Goal: Task Accomplishment & Management: Manage account settings

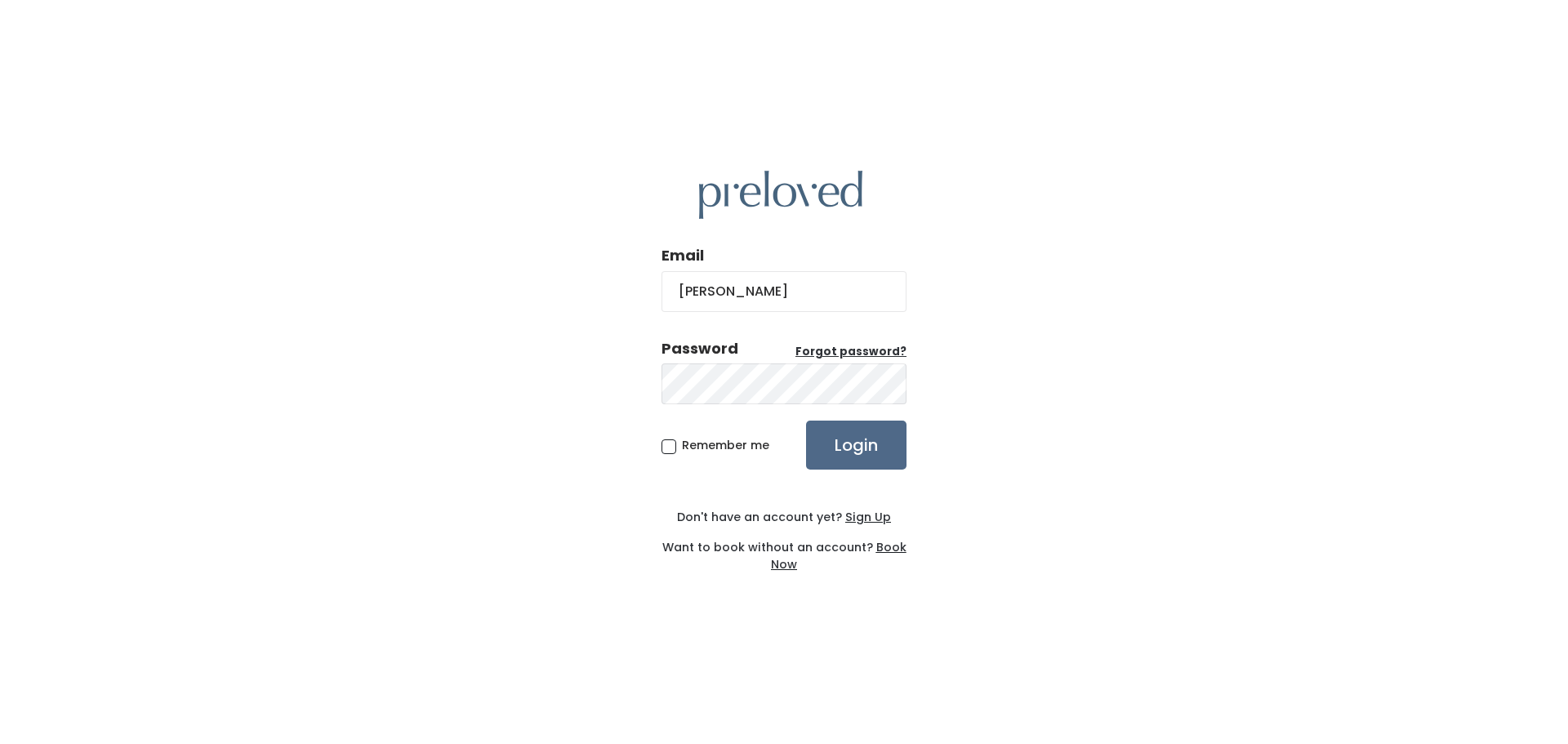
type input "ivonnepjones@gmail.com"
click at [806, 420] on input "Login" at bounding box center [856, 444] width 101 height 49
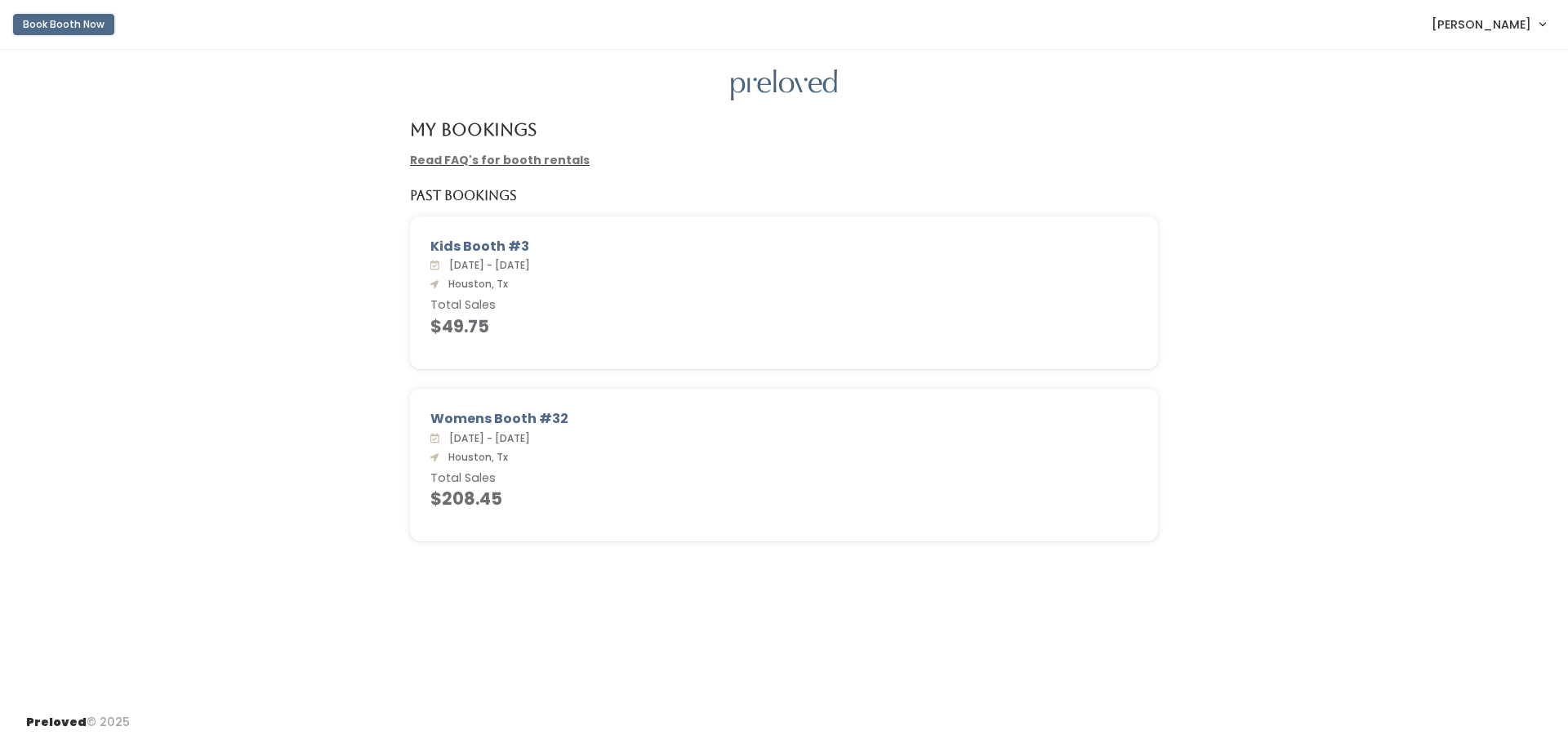
click at [45, 27] on button "Book Booth Now" at bounding box center [64, 25] width 102 height 21
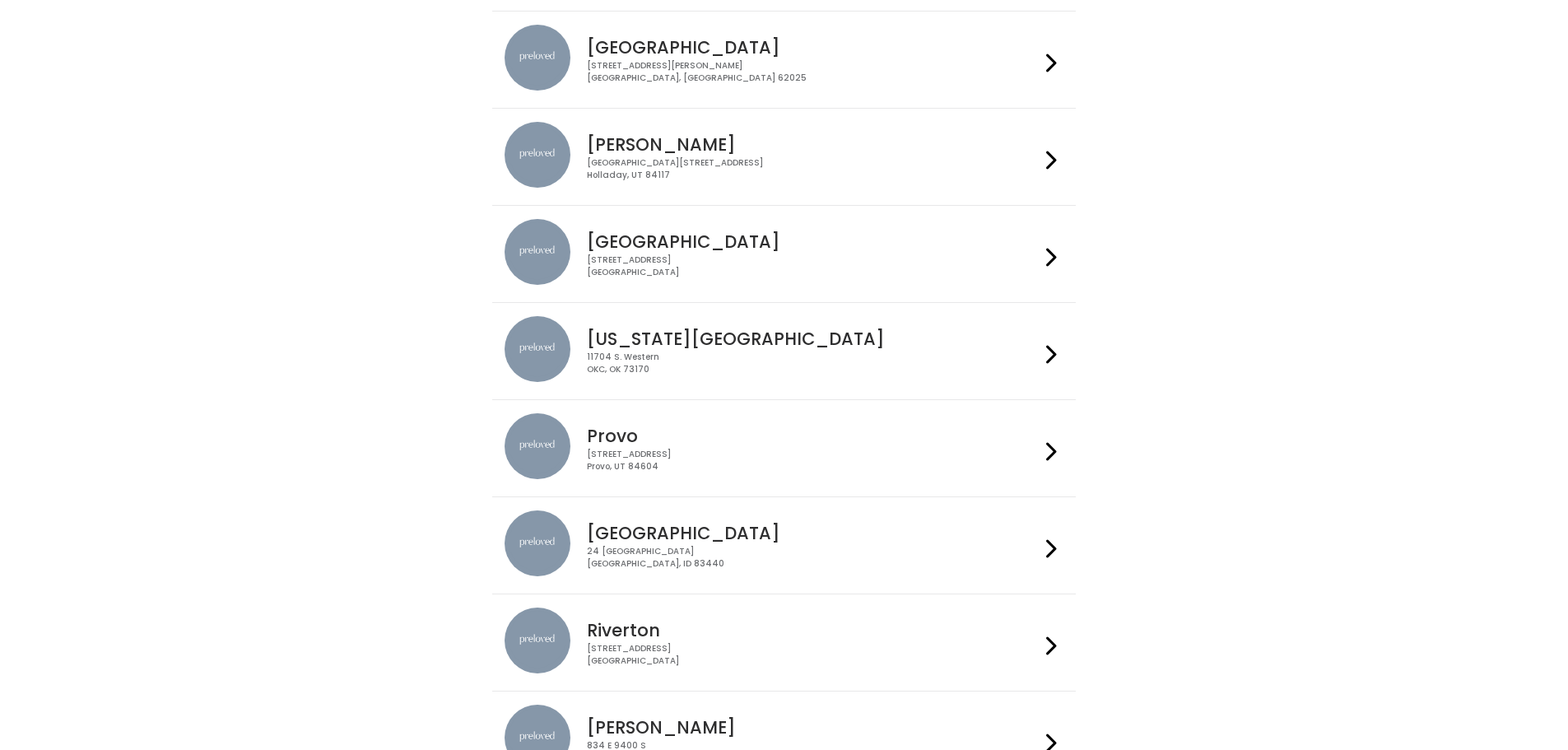
scroll to position [246, 0]
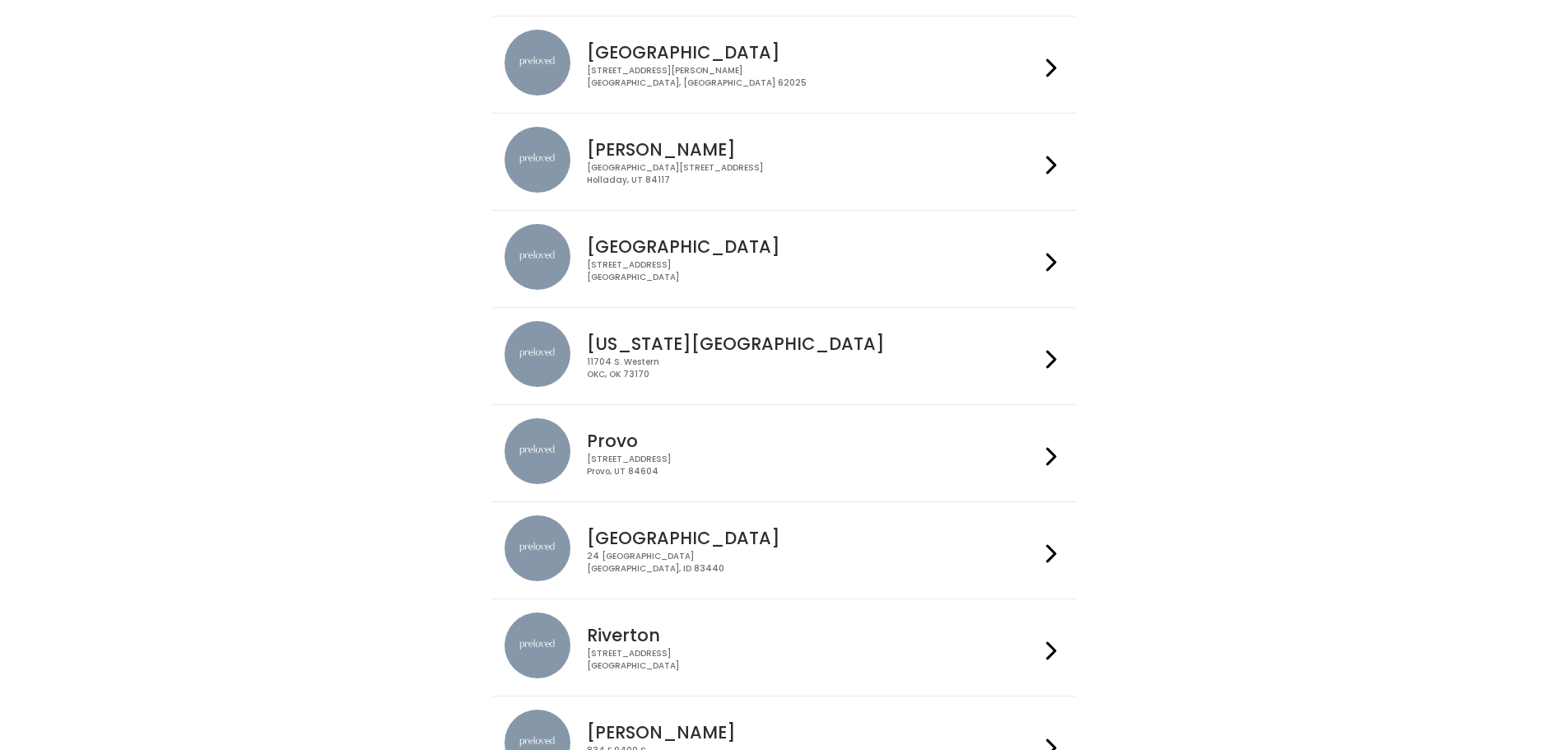
click at [756, 281] on div "3903 N Braeswood Blvd Houston, TX 77025" at bounding box center [812, 270] width 453 height 24
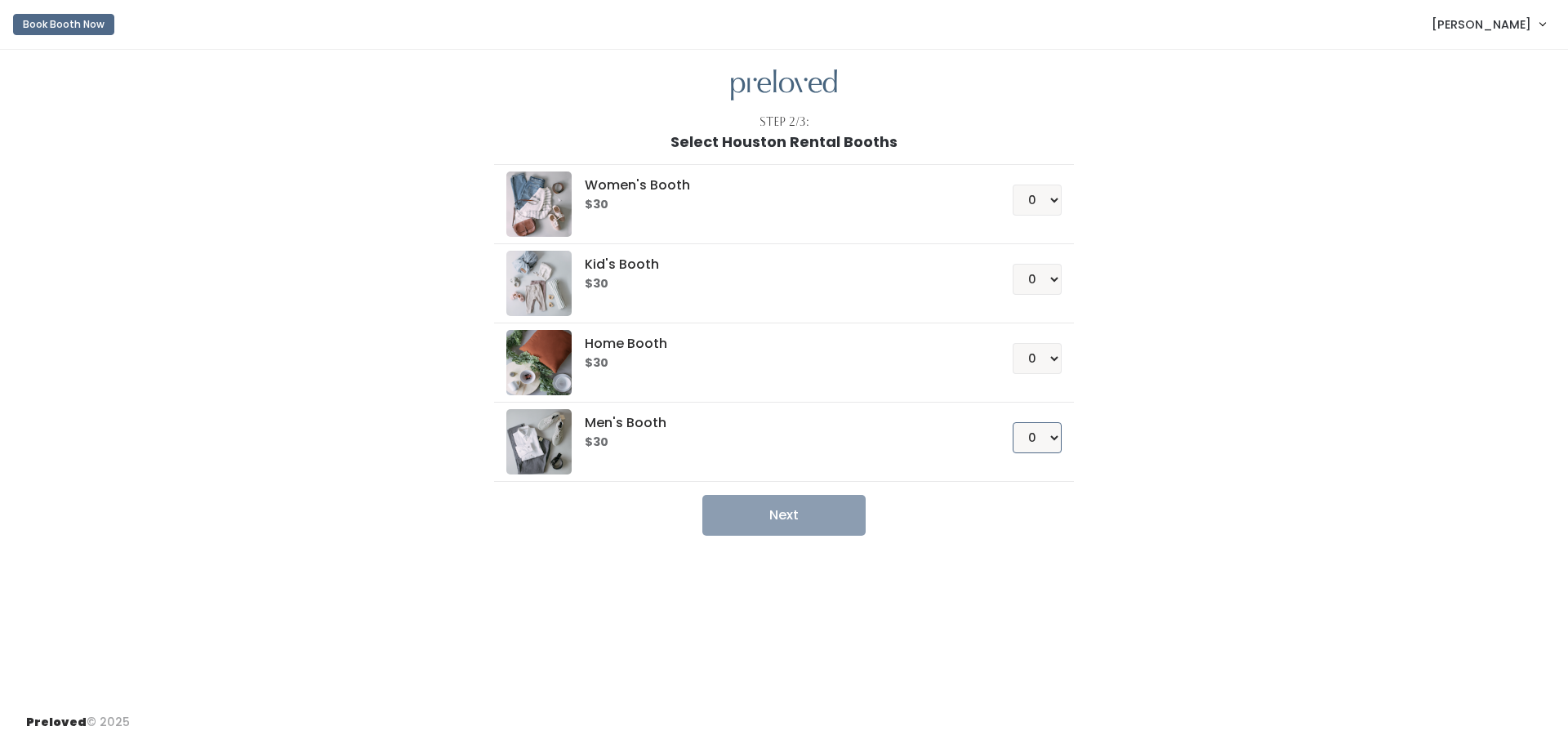
click at [1049, 440] on select "0 1 2 3 4" at bounding box center [1037, 437] width 49 height 31
select select "1"
click at [1013, 422] on select "0 1 2 3 4" at bounding box center [1037, 437] width 49 height 31
click at [806, 505] on button "Next" at bounding box center [783, 515] width 163 height 41
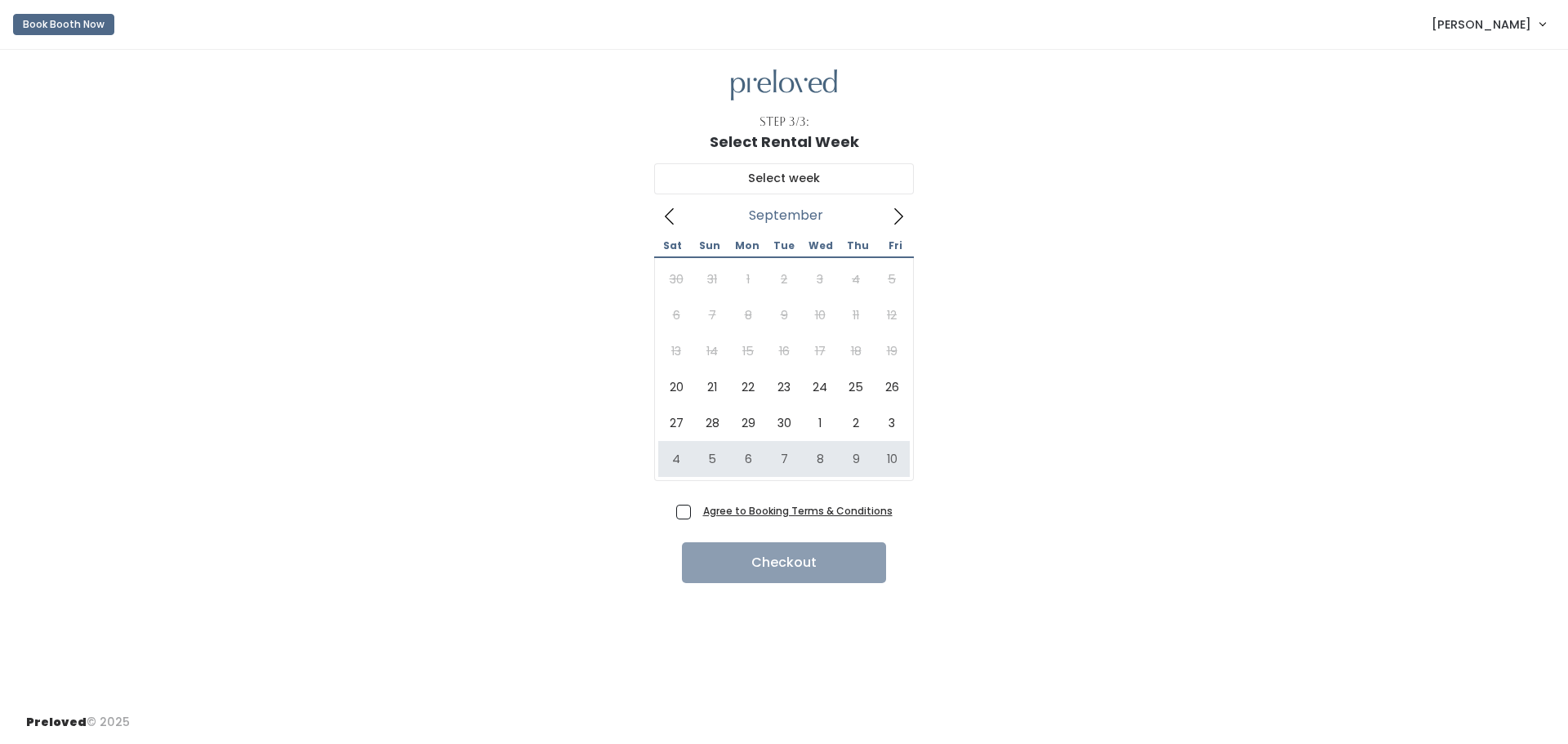
click at [1167, 583] on div "Step 3/3: Select Rental Week September 2025 Sat Sun Mon Tue Wed Thu Fri 30 31 1…" at bounding box center [784, 374] width 1568 height 650
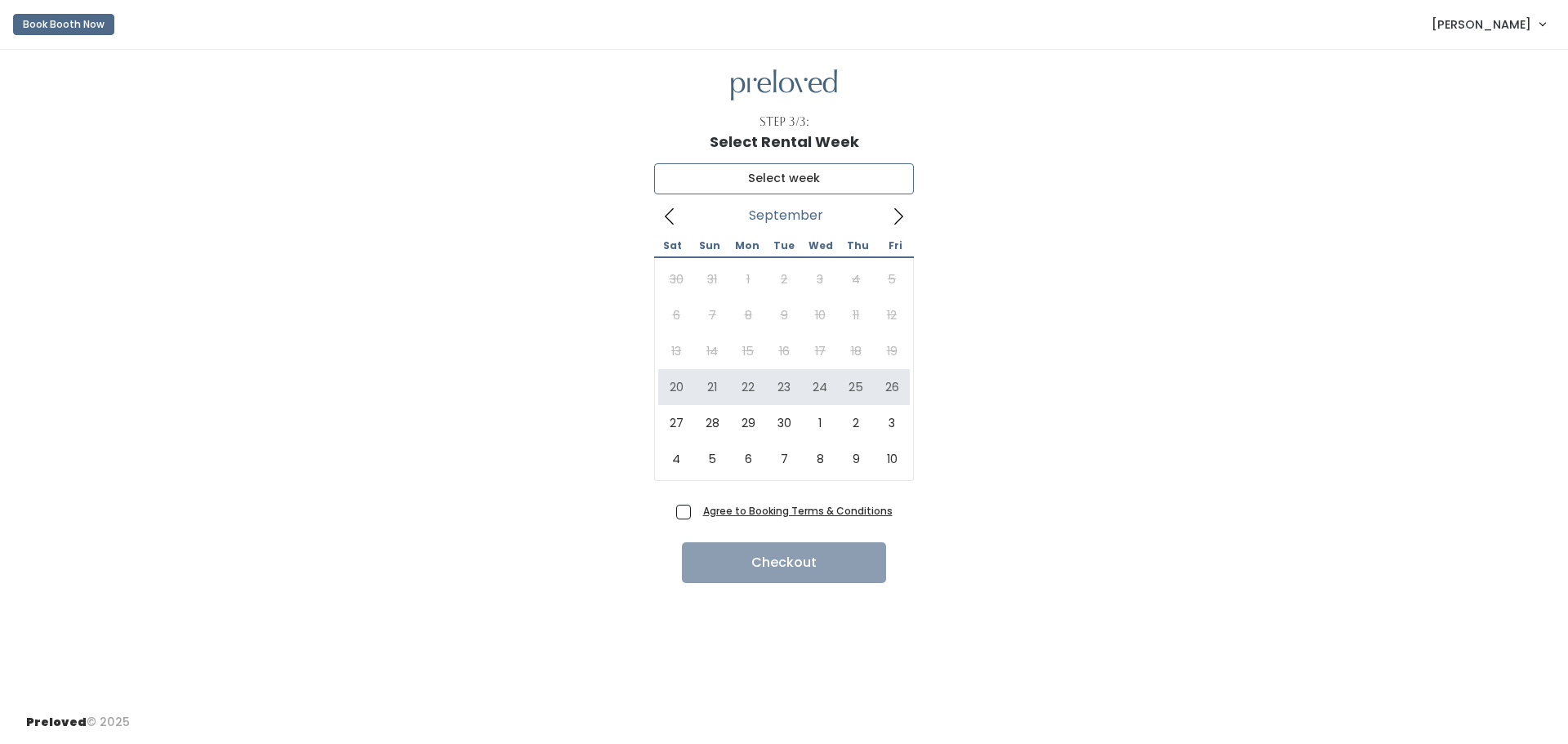
type input "September 20 to September 26"
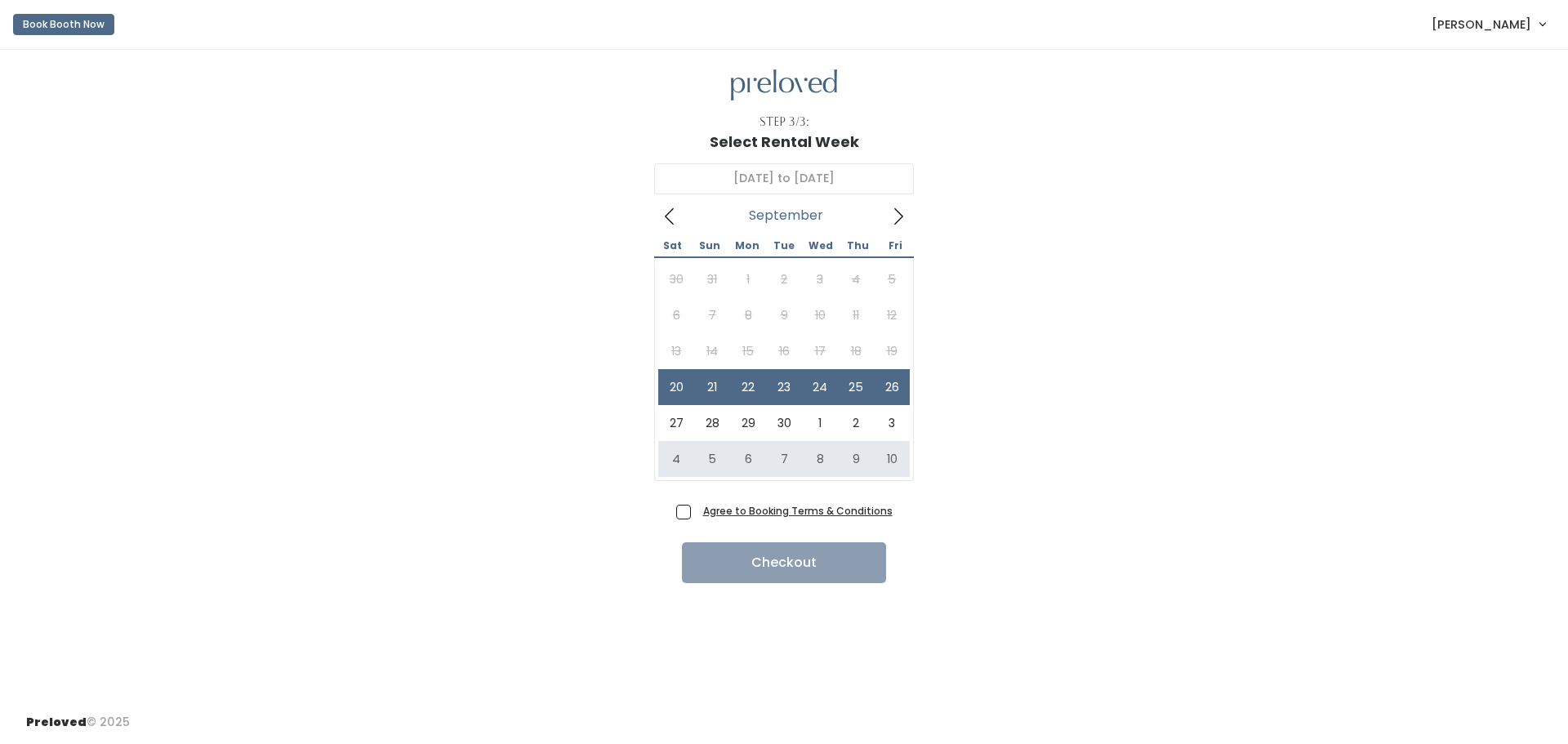
click at [697, 509] on span "Agree to Booking Terms & Conditions" at bounding box center [795, 510] width 196 height 16
click at [697, 509] on input "Agree to Booking Terms & Conditions" at bounding box center [702, 507] width 11 height 11
checkbox input "true"
click at [764, 567] on button "Checkout" at bounding box center [783, 562] width 204 height 41
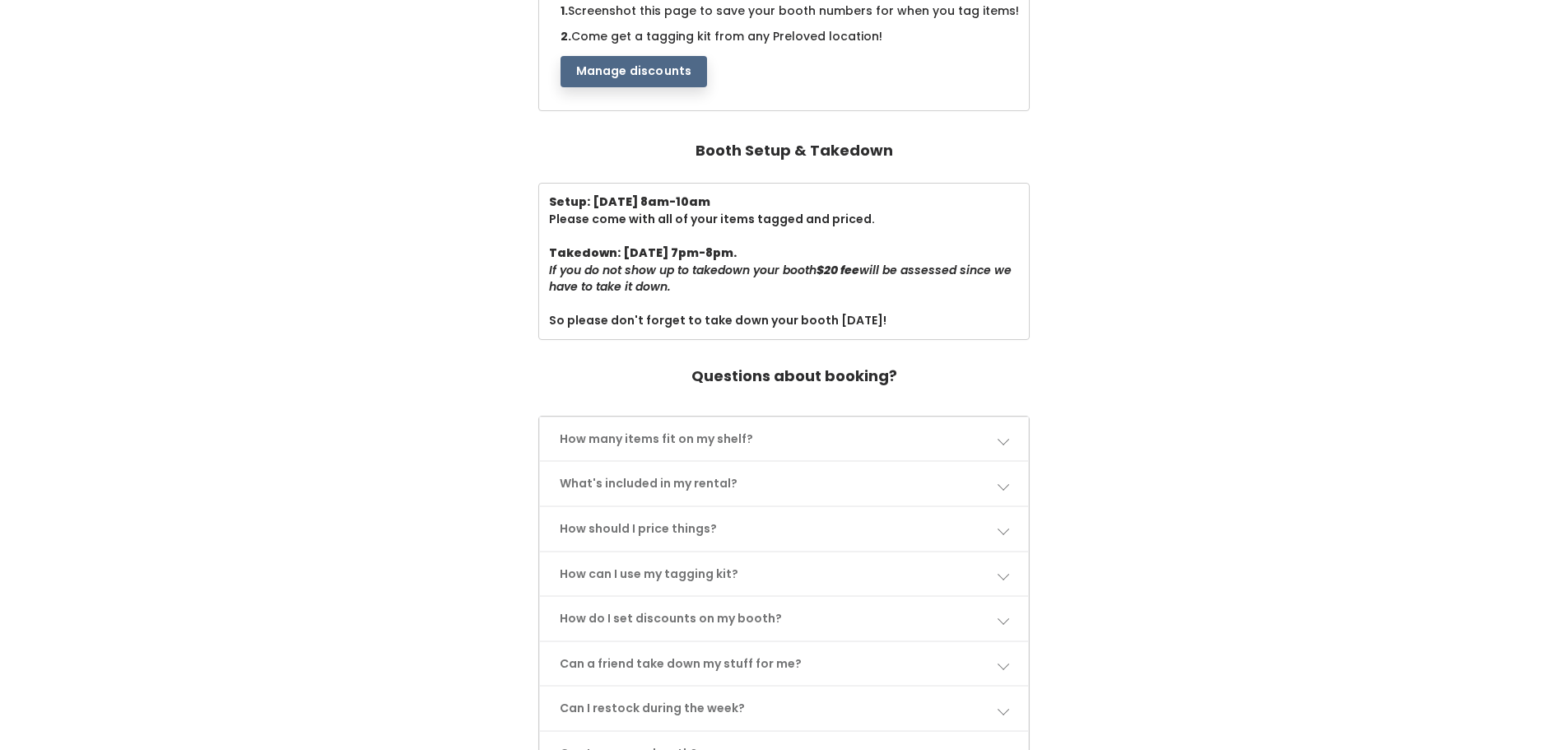
scroll to position [411, 0]
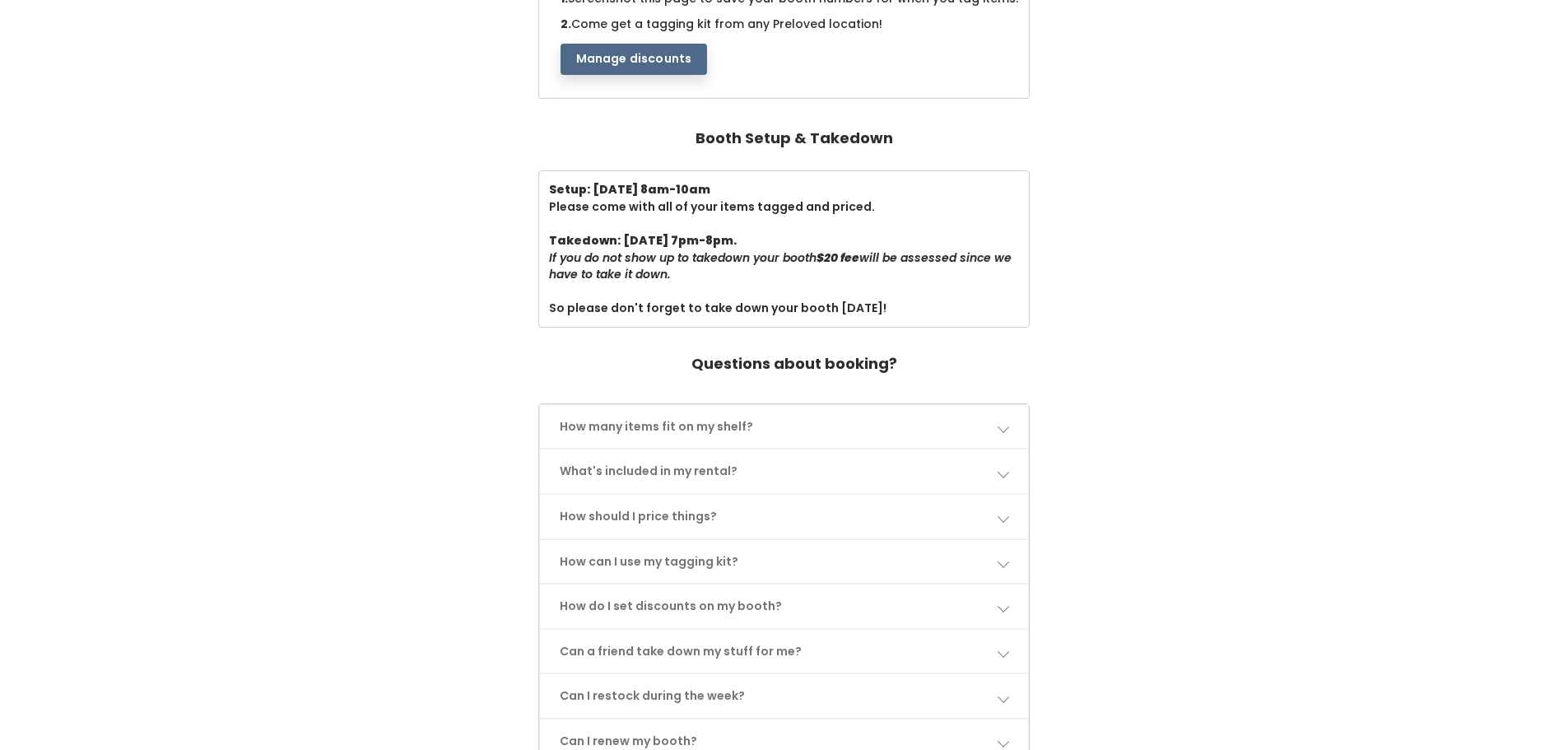
click at [643, 360] on div "Questions about booking?" at bounding box center [784, 371] width 1515 height 49
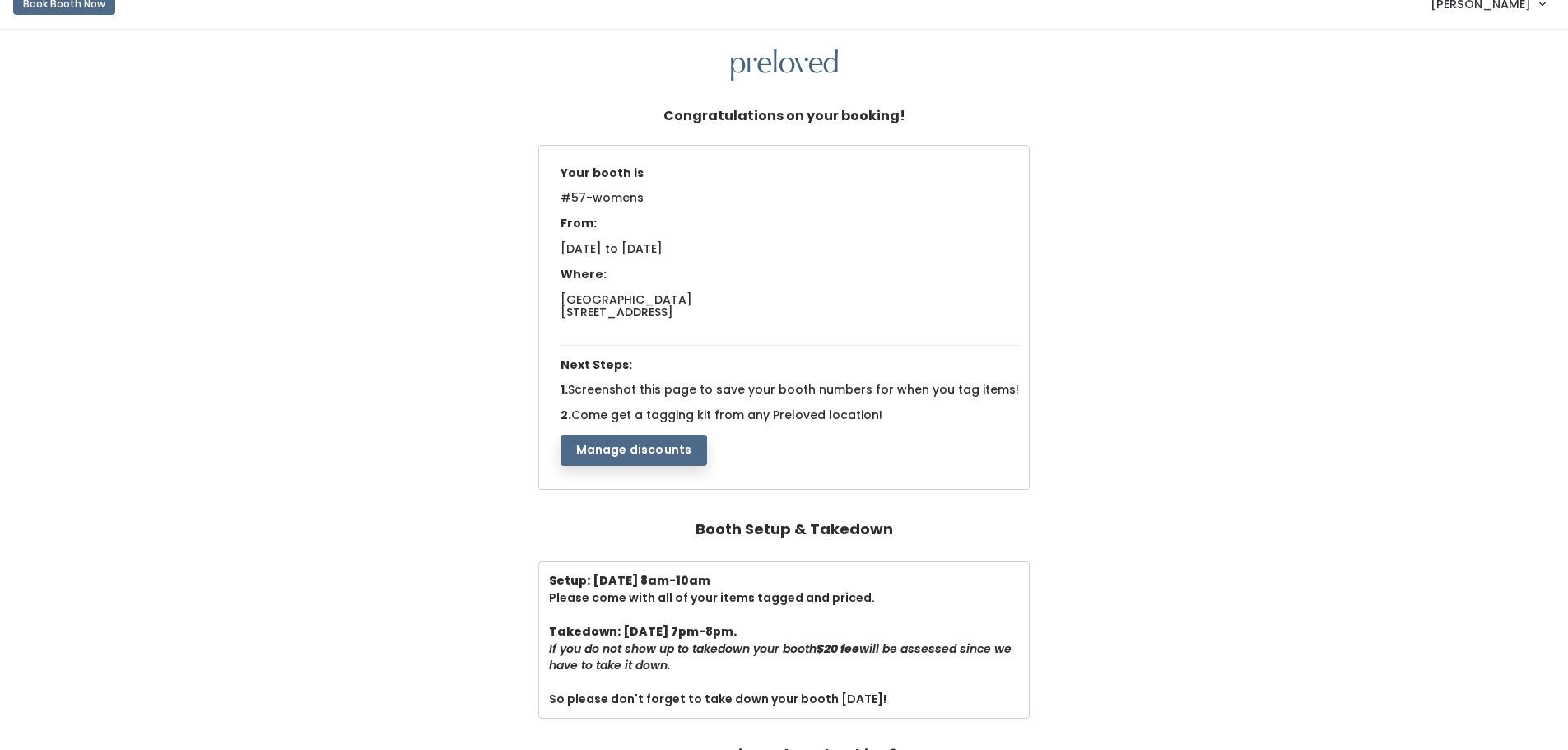
scroll to position [0, 0]
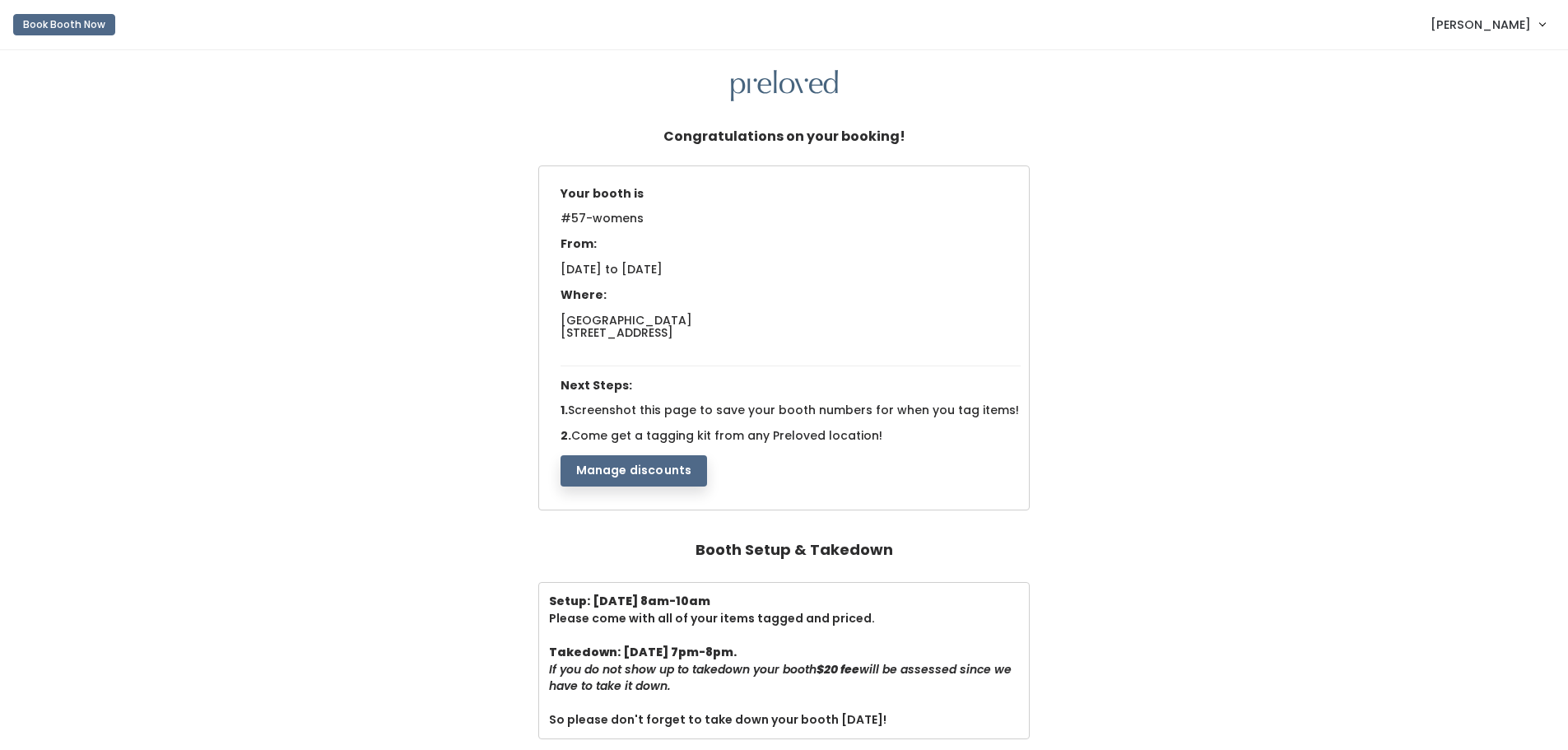
click at [648, 478] on button "Manage discounts" at bounding box center [634, 470] width 148 height 31
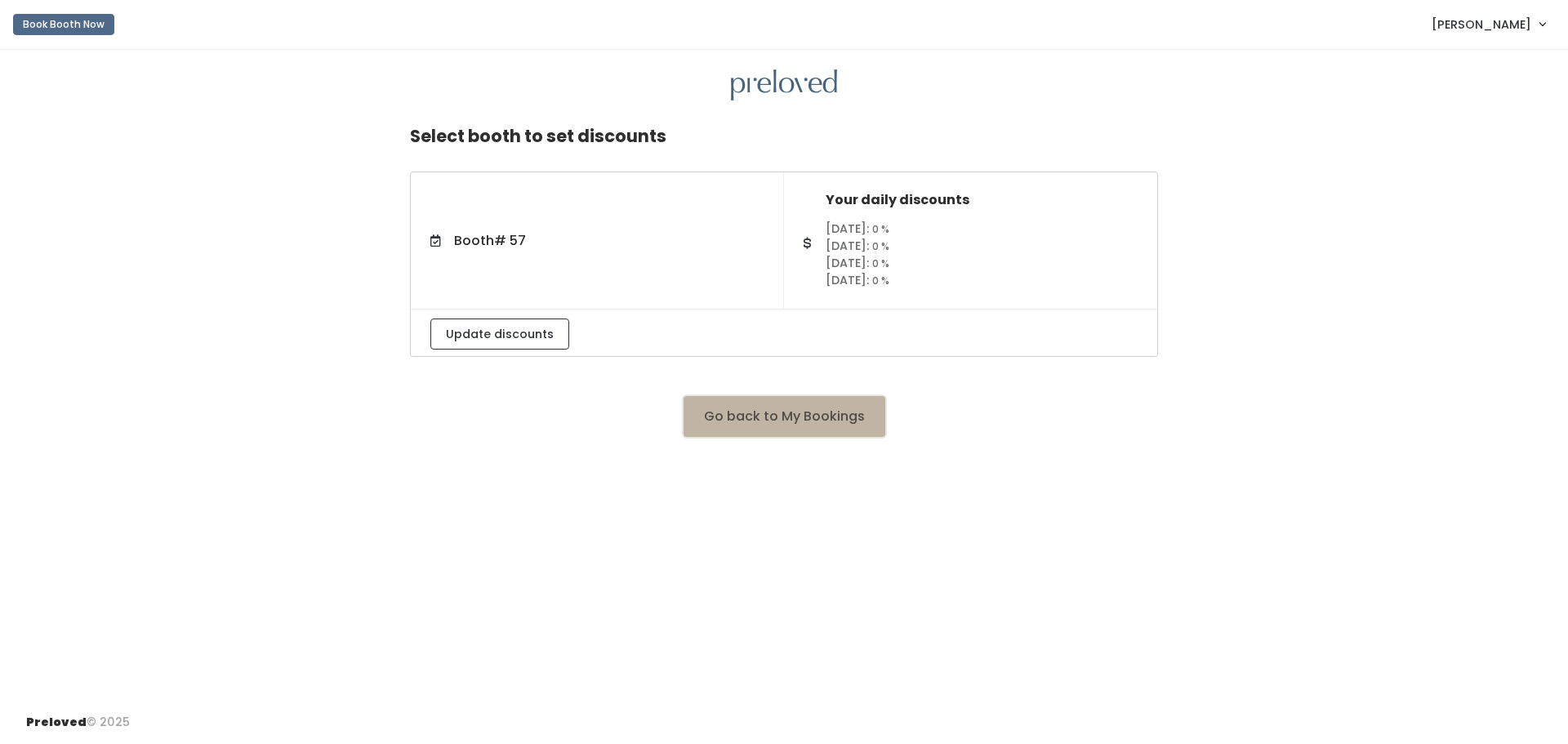
click at [769, 418] on button "Go back to My Bookings" at bounding box center [784, 417] width 201 height 41
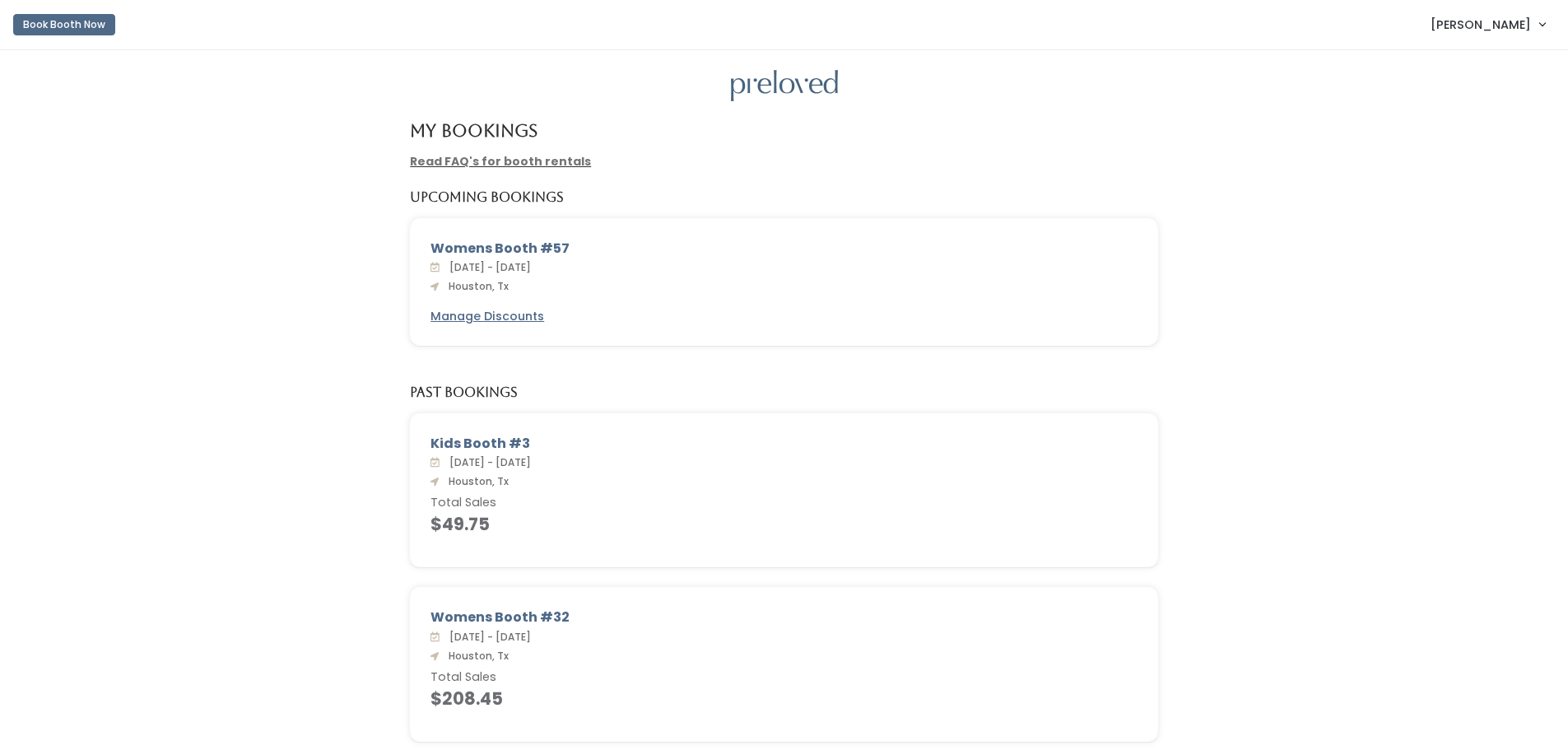
drag, startPoint x: 625, startPoint y: 262, endPoint x: 421, endPoint y: 268, distance: 204.1
click at [421, 268] on div "Womens Booth #57 Sat. Sep 20 - Fri. Sep 26, 2025 Houston, Tx Manage Discounts" at bounding box center [783, 282] width 747 height 126
click at [367, 275] on div "Womens Booth #57 Sat. Sep 20 - Fri. Sep 26, 2025 Houston, Tx Manage Discounts" at bounding box center [783, 292] width 1535 height 148
click at [1205, 193] on div "Upcoming Bookings" at bounding box center [783, 204] width 1535 height 28
click at [1235, 428] on div "Kids Booth #3 Sat. Sep 6 - Fri. Sep 12, 2025 Houston, Tx Total Sales $49.75" at bounding box center [783, 499] width 1535 height 173
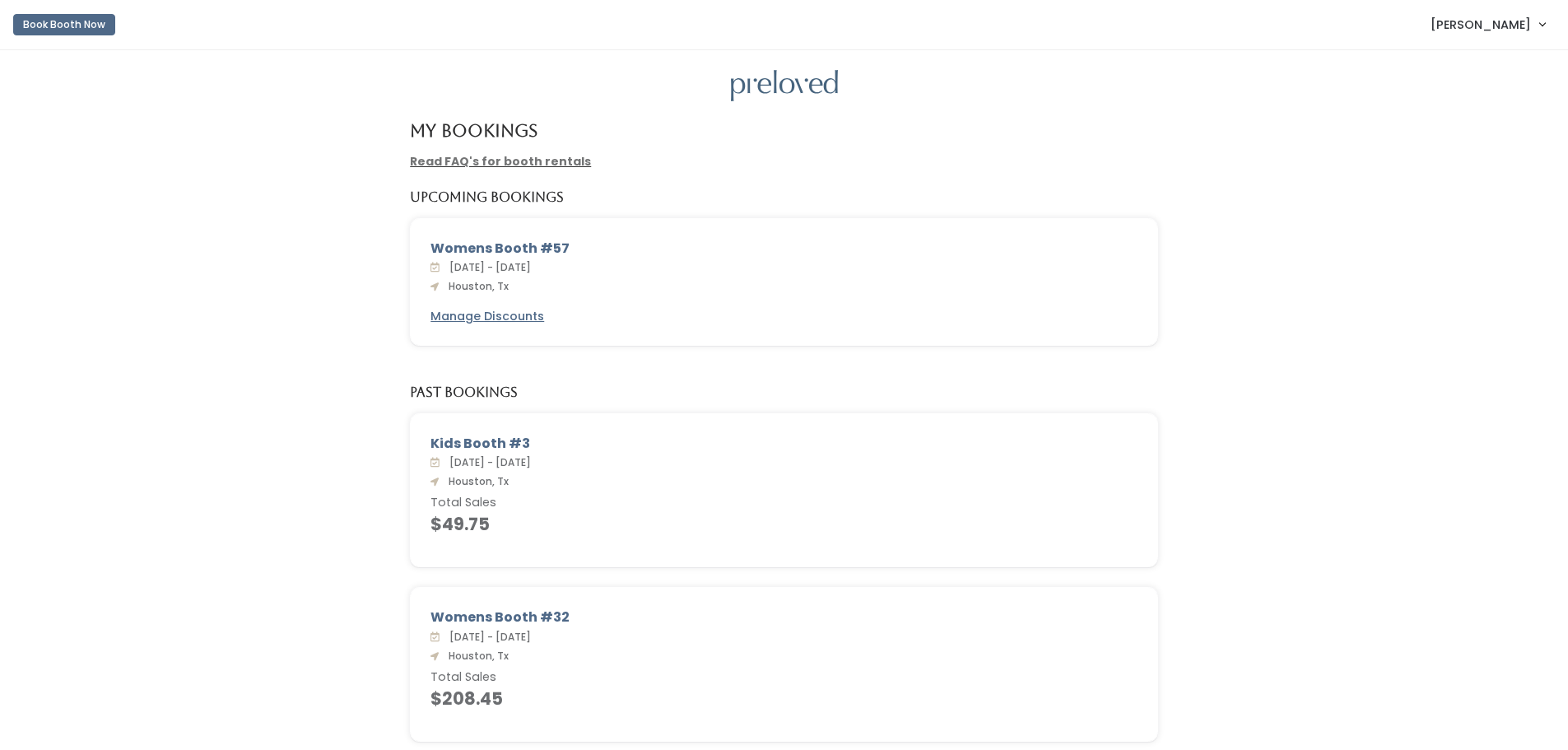
click at [255, 351] on div "Womens Booth #57 Sat. Sep 20 - Fri. Sep 26, 2025 Houston, Tx Manage Discounts" at bounding box center [783, 292] width 1535 height 148
click at [52, 24] on button "Book Booth Now" at bounding box center [64, 25] width 102 height 21
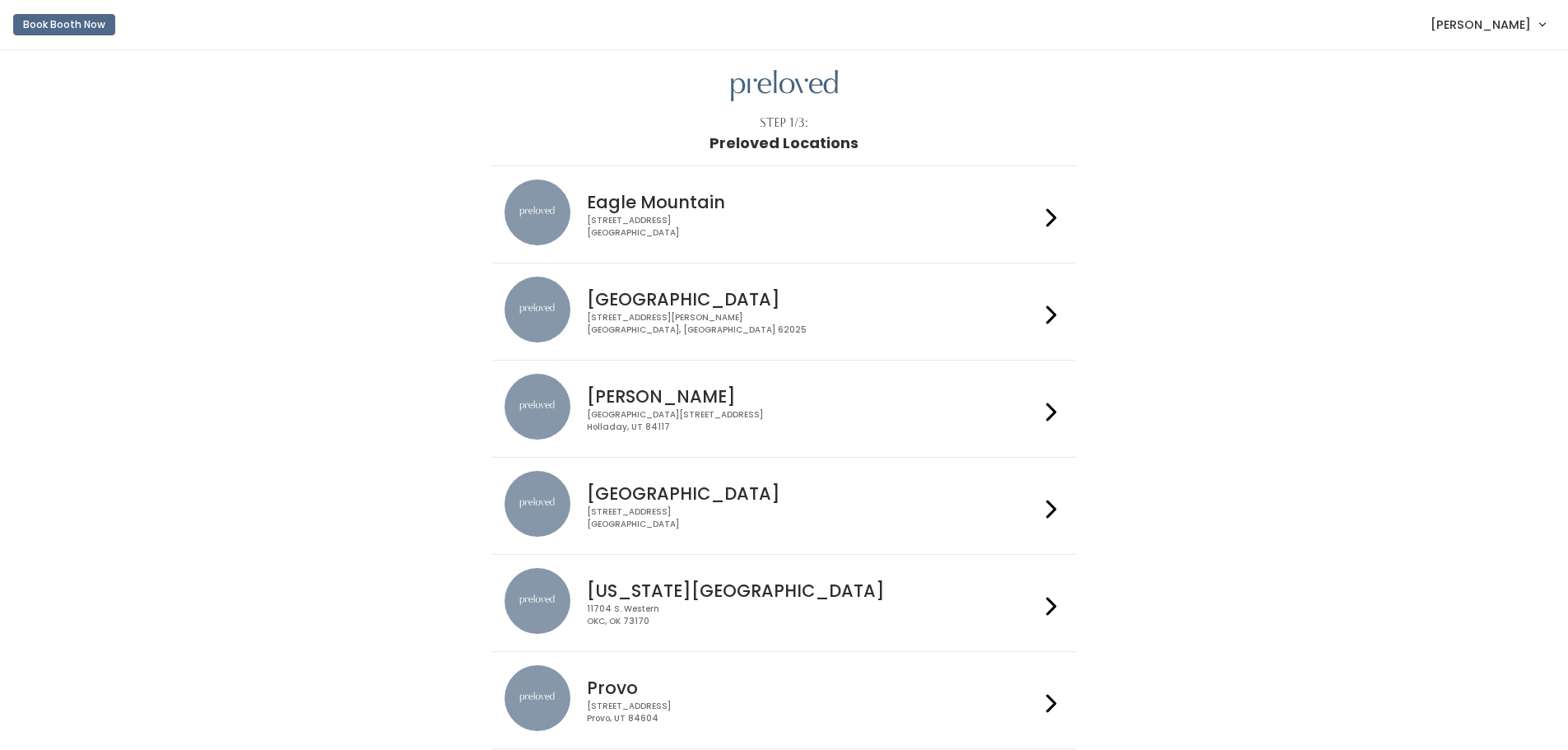
click at [731, 500] on h4 "[GEOGRAPHIC_DATA]" at bounding box center [812, 493] width 453 height 19
click at [855, 494] on h4 "[GEOGRAPHIC_DATA]" at bounding box center [812, 493] width 453 height 19
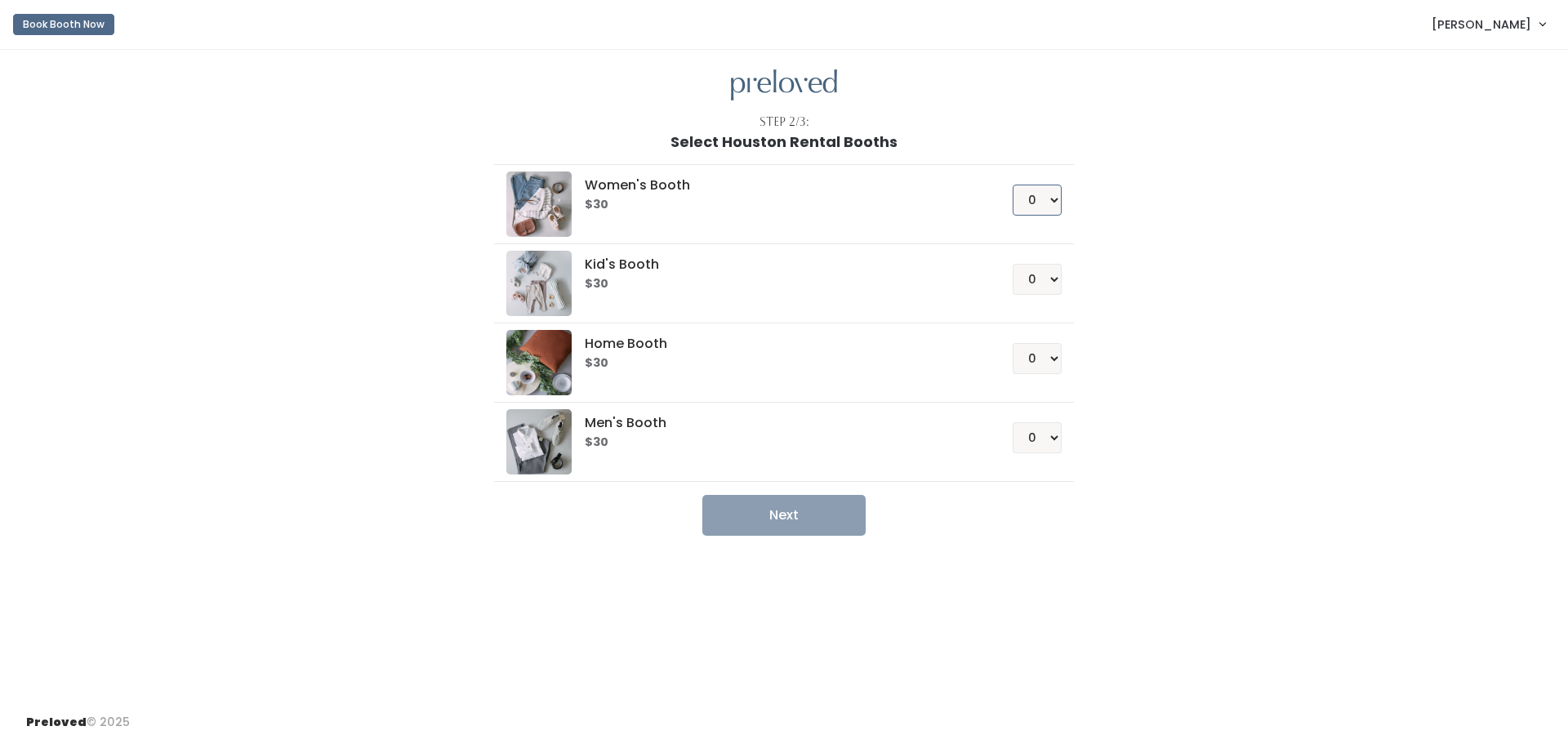
click at [1038, 206] on select "0 1 2 3 4" at bounding box center [1037, 199] width 49 height 31
select select "1"
click at [1013, 184] on select "0 1 2 3 4" at bounding box center [1037, 199] width 49 height 31
click at [795, 517] on button "Next" at bounding box center [783, 515] width 163 height 41
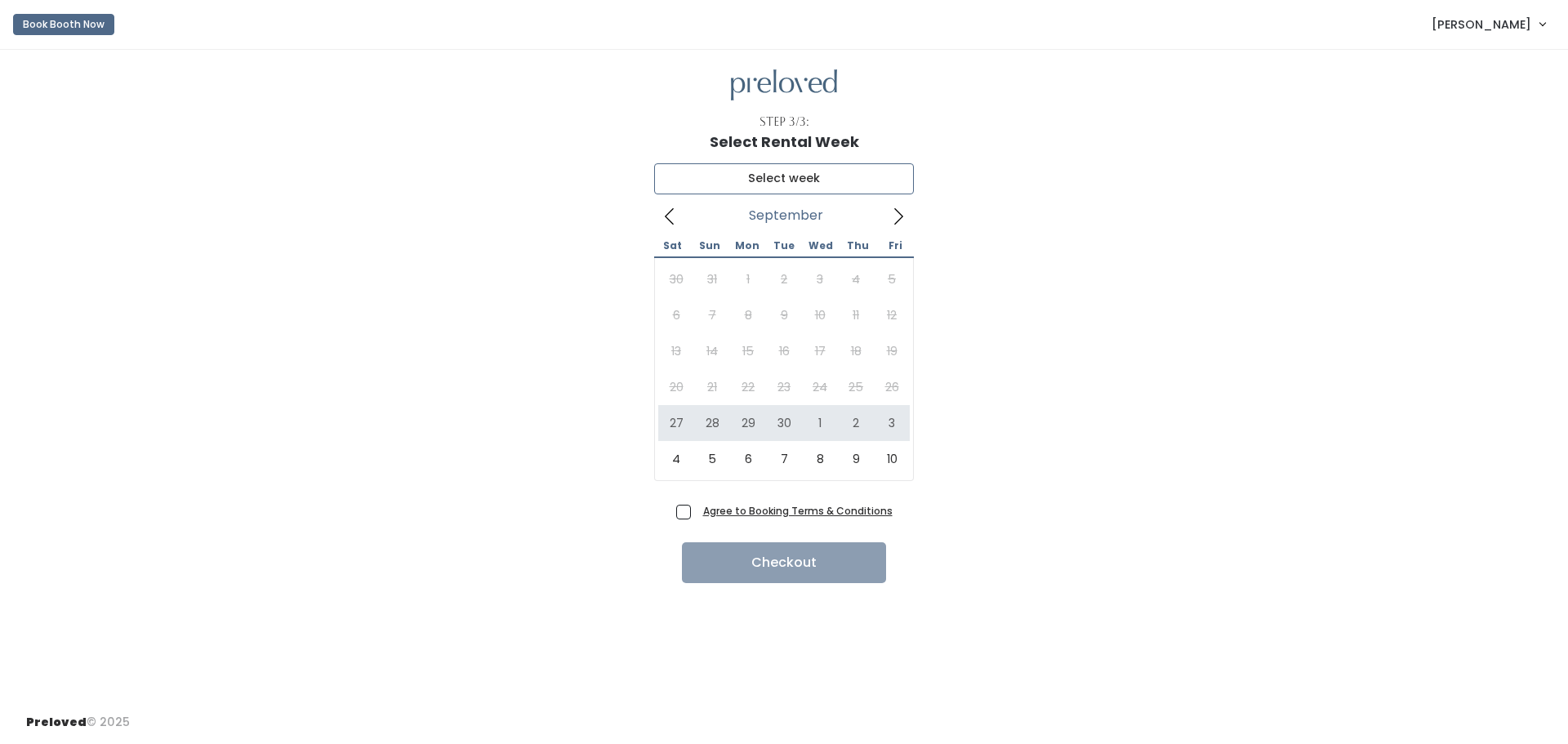
type input "September 27 to October 3"
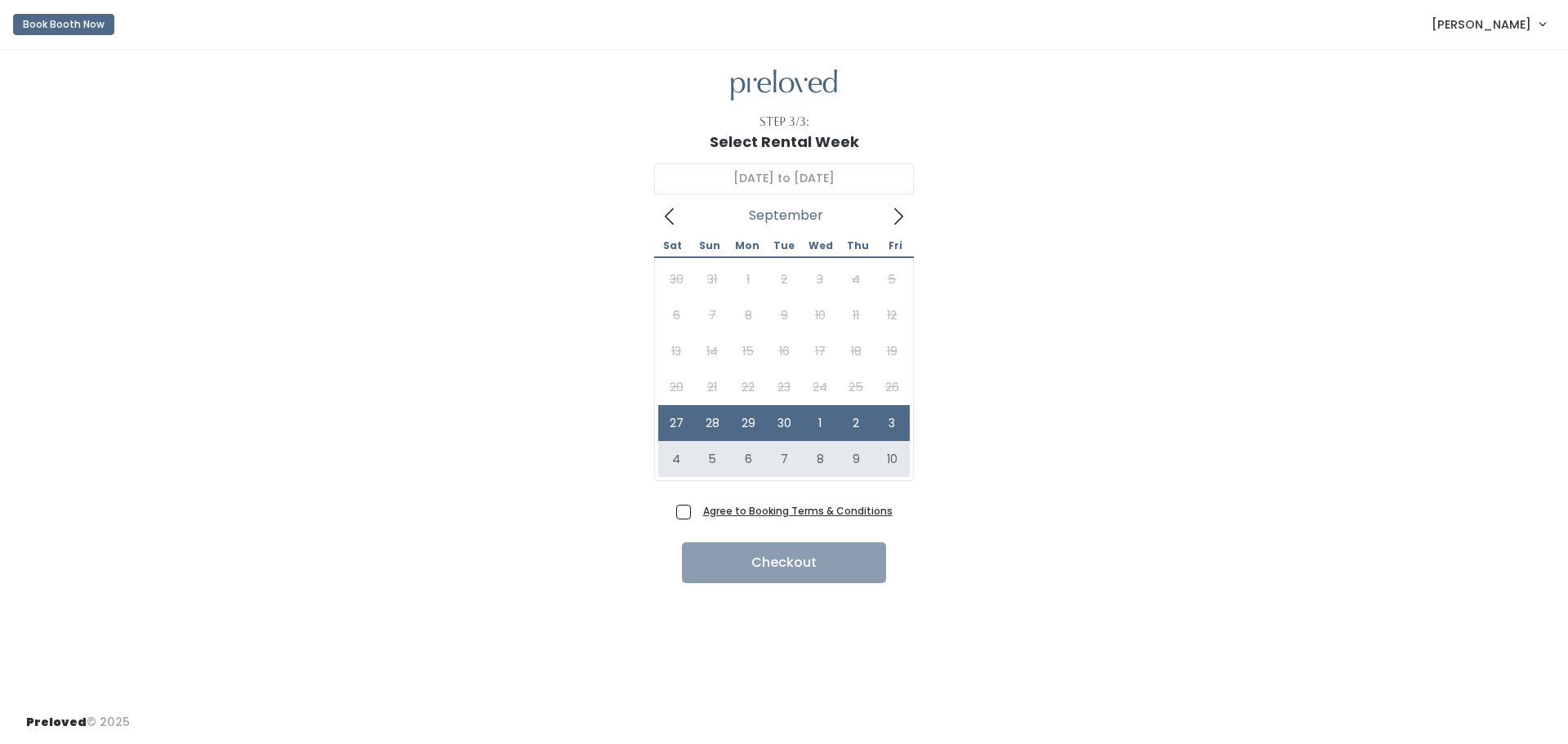
click at [697, 516] on span "Agree to Booking Terms & Conditions" at bounding box center [795, 510] width 196 height 16
click at [697, 513] on input "Agree to Booking Terms & Conditions" at bounding box center [702, 507] width 11 height 11
checkbox input "true"
click at [777, 551] on button "Checkout" at bounding box center [783, 562] width 204 height 41
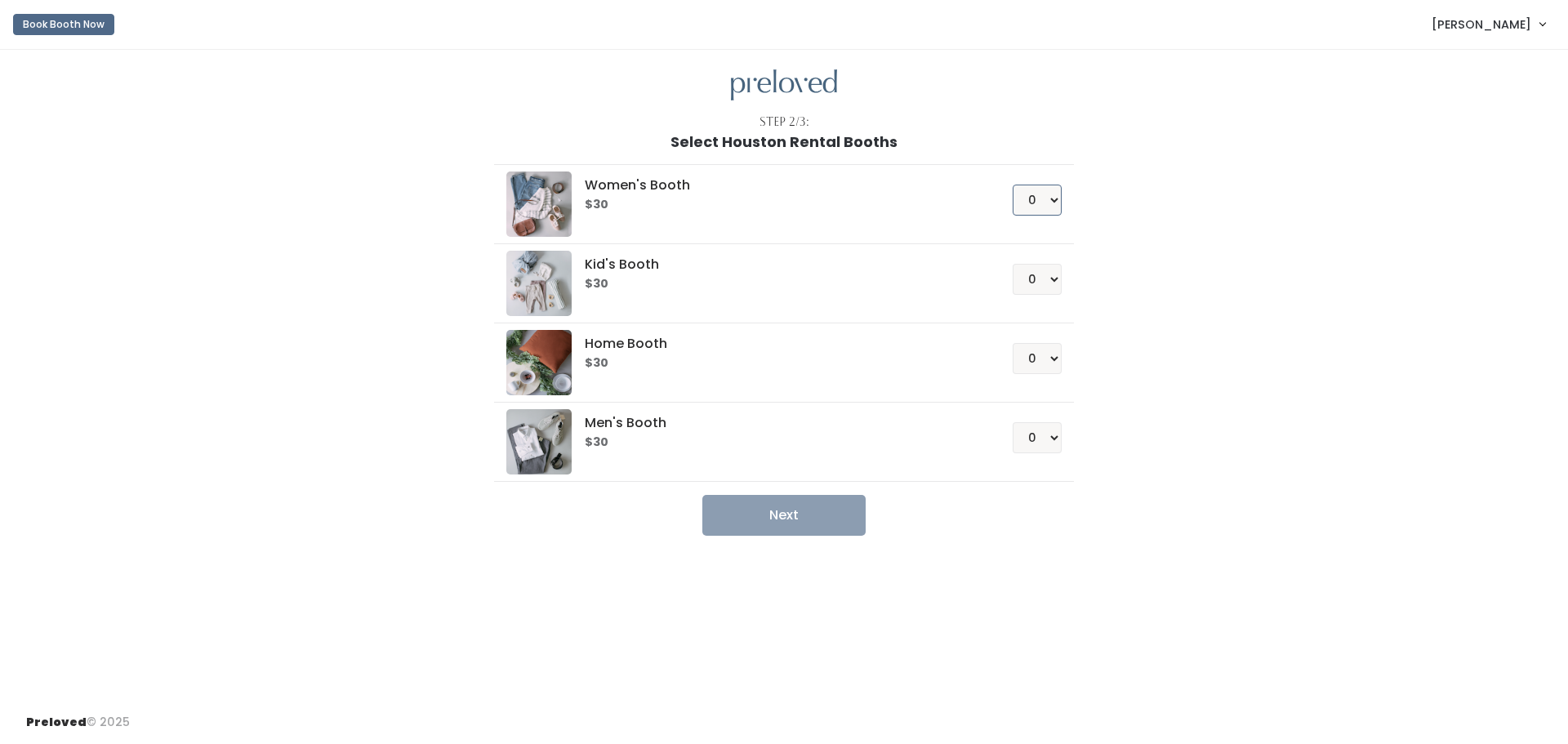
click at [1044, 199] on select "0 1 2 3 4" at bounding box center [1037, 199] width 49 height 31
select select "1"
click at [1013, 184] on select "0 1 2 3 4" at bounding box center [1037, 199] width 49 height 31
click at [764, 513] on button "Next" at bounding box center [783, 515] width 163 height 41
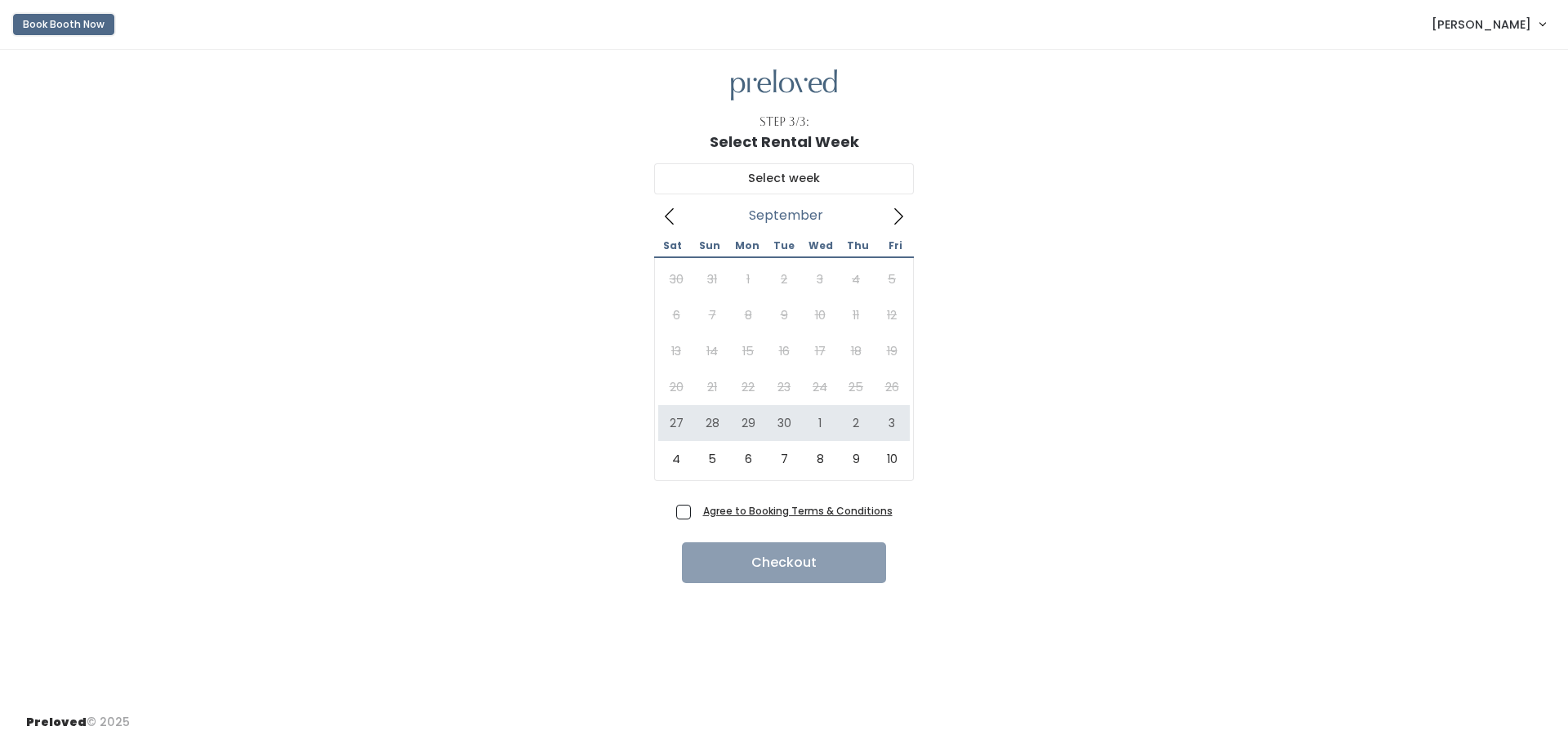
click at [72, 20] on button "Book Booth Now" at bounding box center [64, 25] width 102 height 21
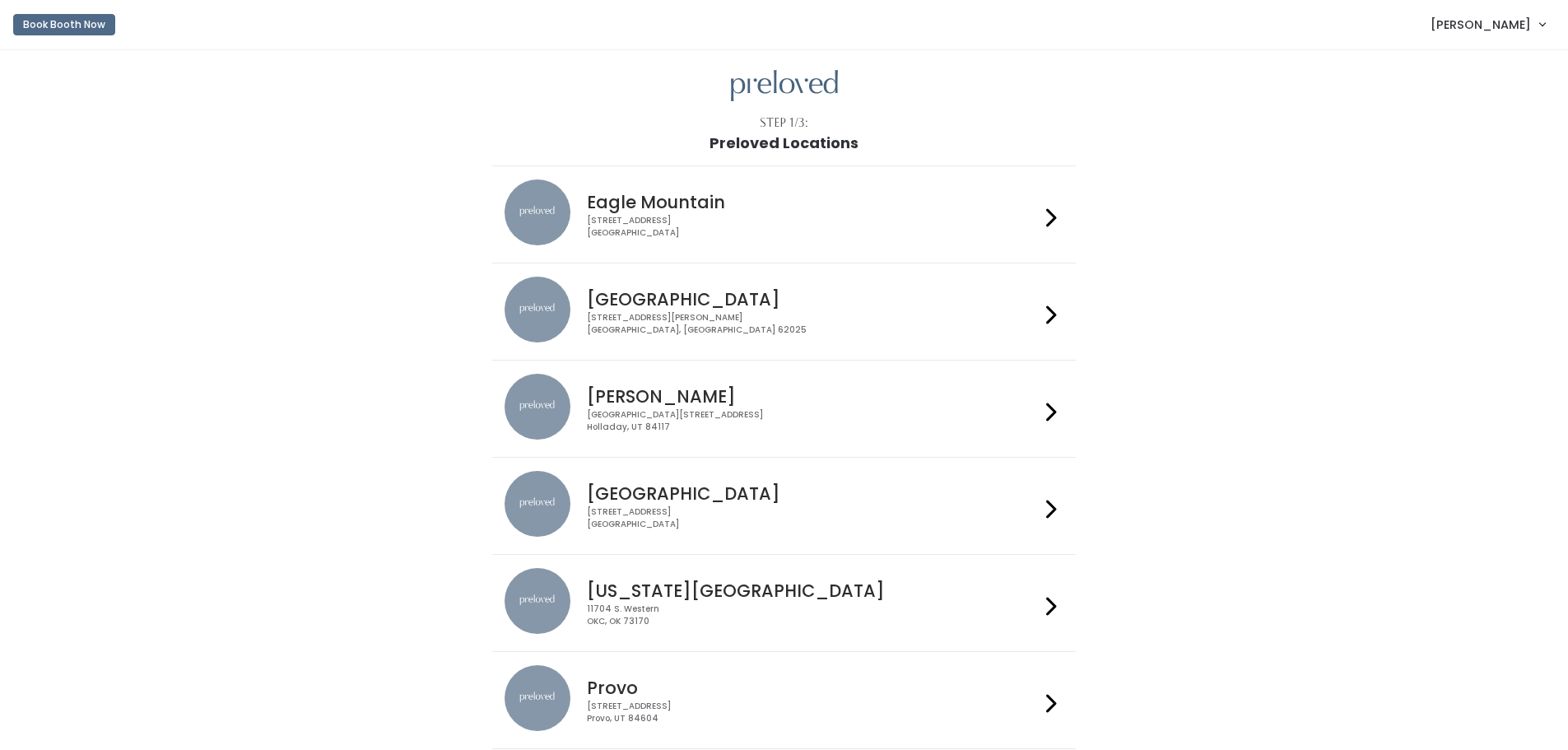
click at [1507, 28] on span "[PERSON_NAME]" at bounding box center [1480, 25] width 101 height 18
click at [1482, 67] on link "My bookings" at bounding box center [1487, 64] width 148 height 29
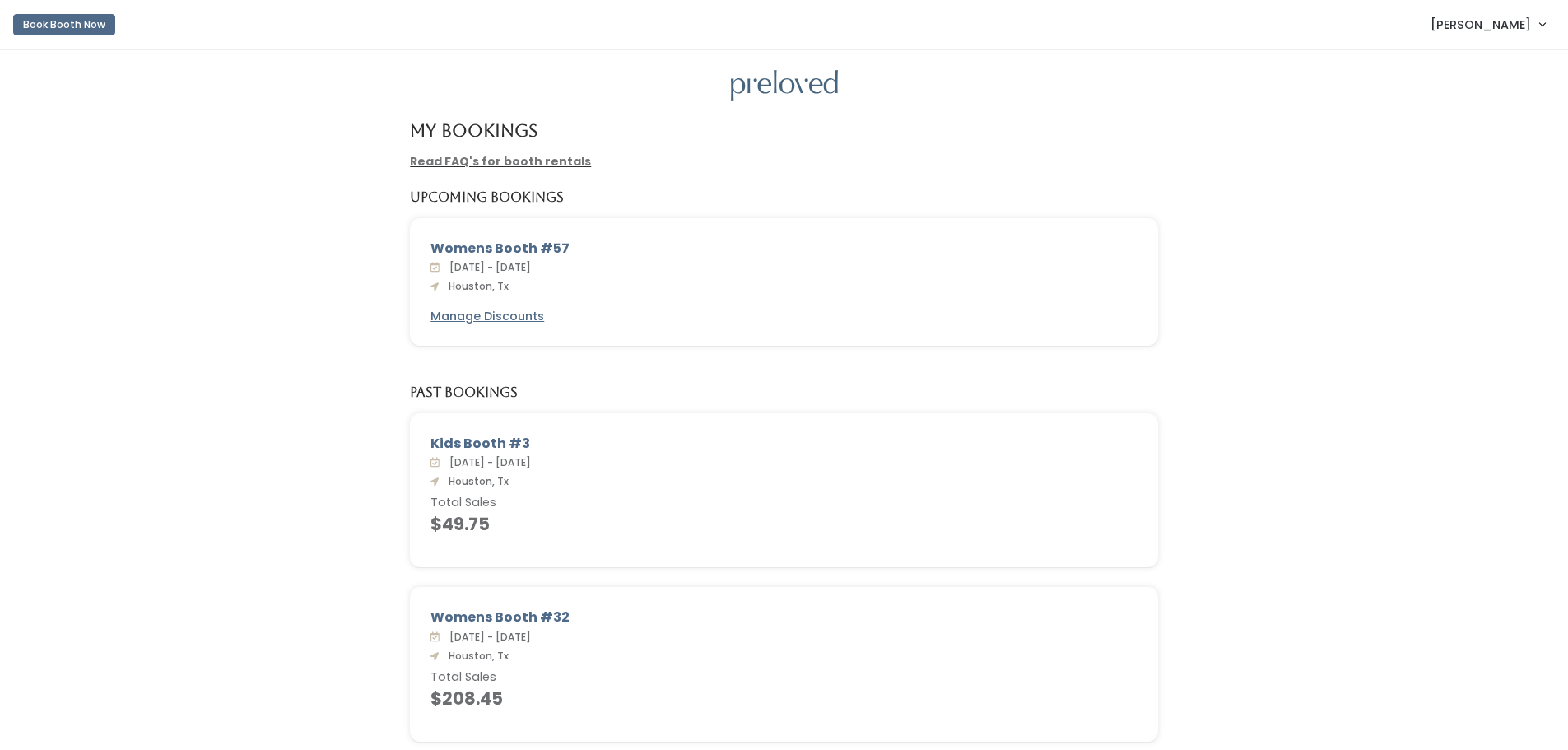
click at [499, 244] on div "Womens Booth #57" at bounding box center [784, 248] width 707 height 20
click at [496, 318] on u "Manage Discounts" at bounding box center [488, 316] width 114 height 16
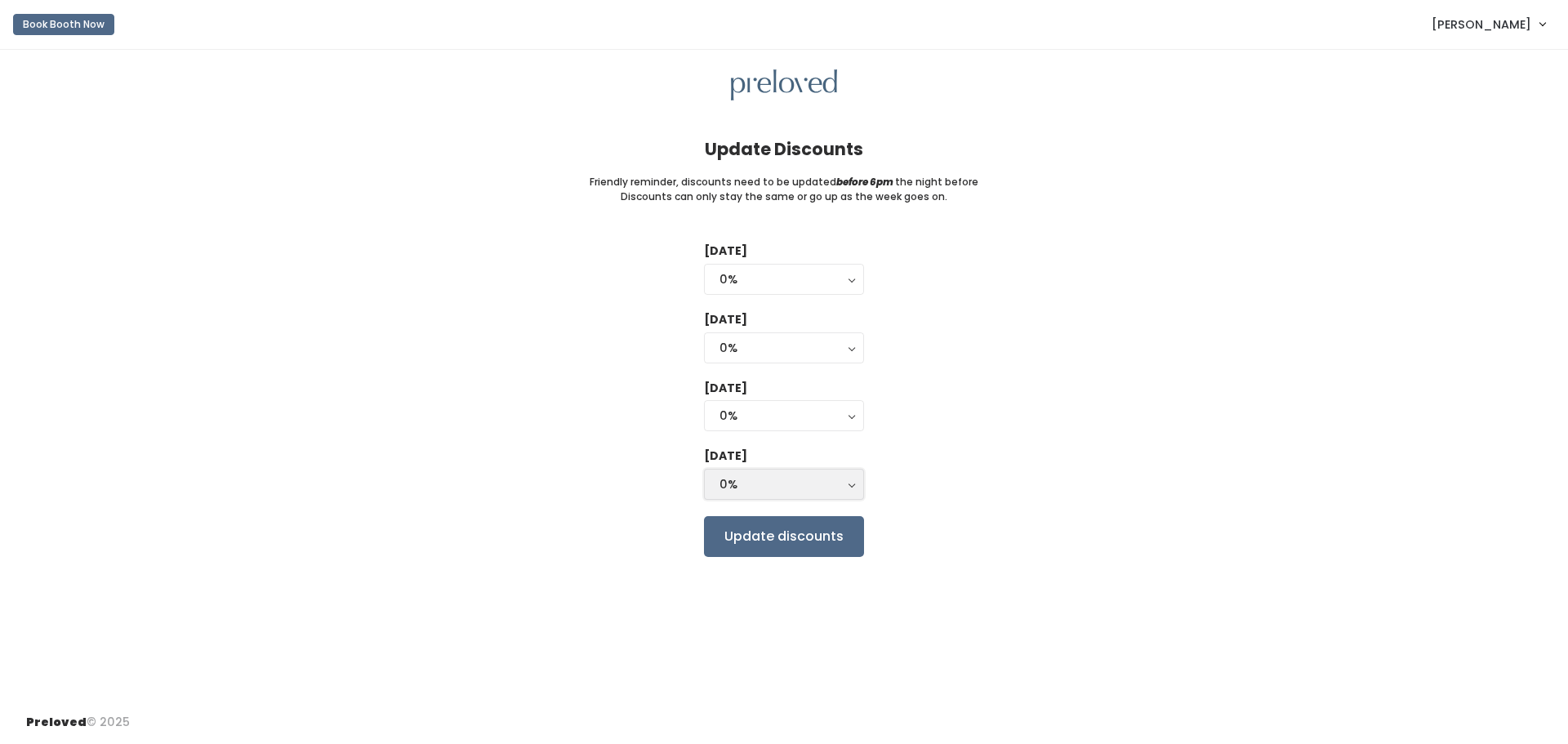
click at [791, 477] on div "0%" at bounding box center [784, 484] width 129 height 18
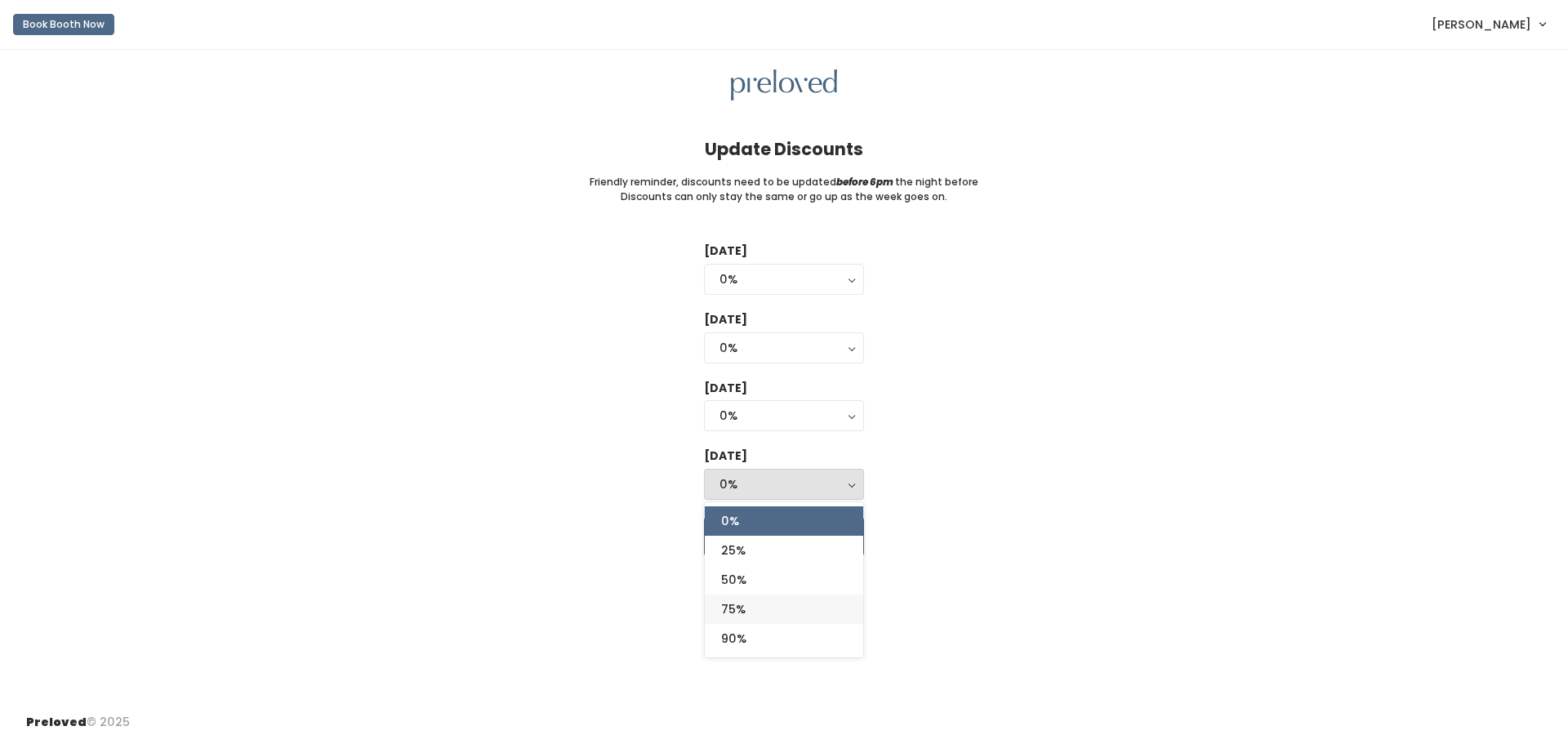
click at [733, 600] on span "75%" at bounding box center [734, 609] width 25 height 18
select select "75%"
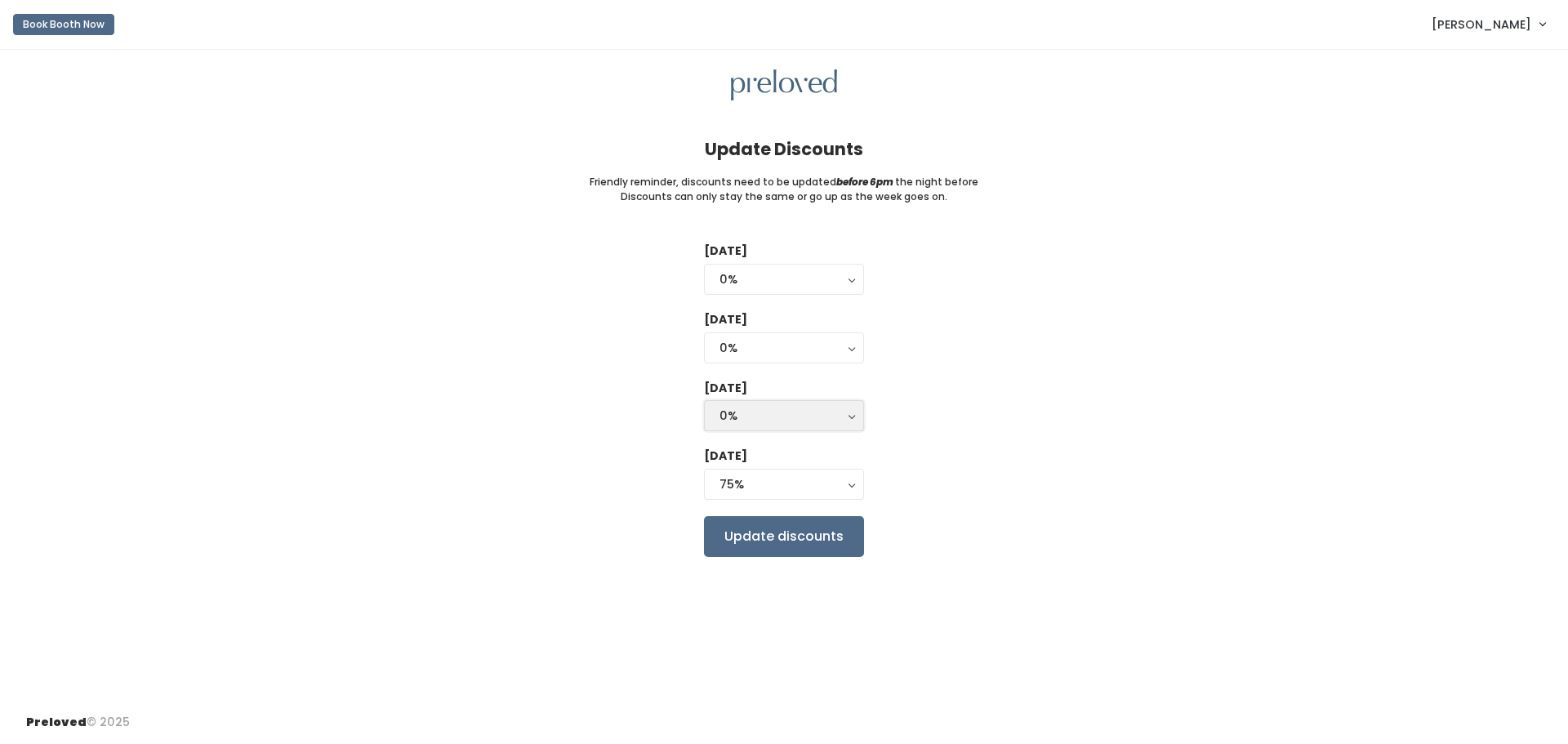
click at [743, 407] on div "0%" at bounding box center [784, 416] width 129 height 18
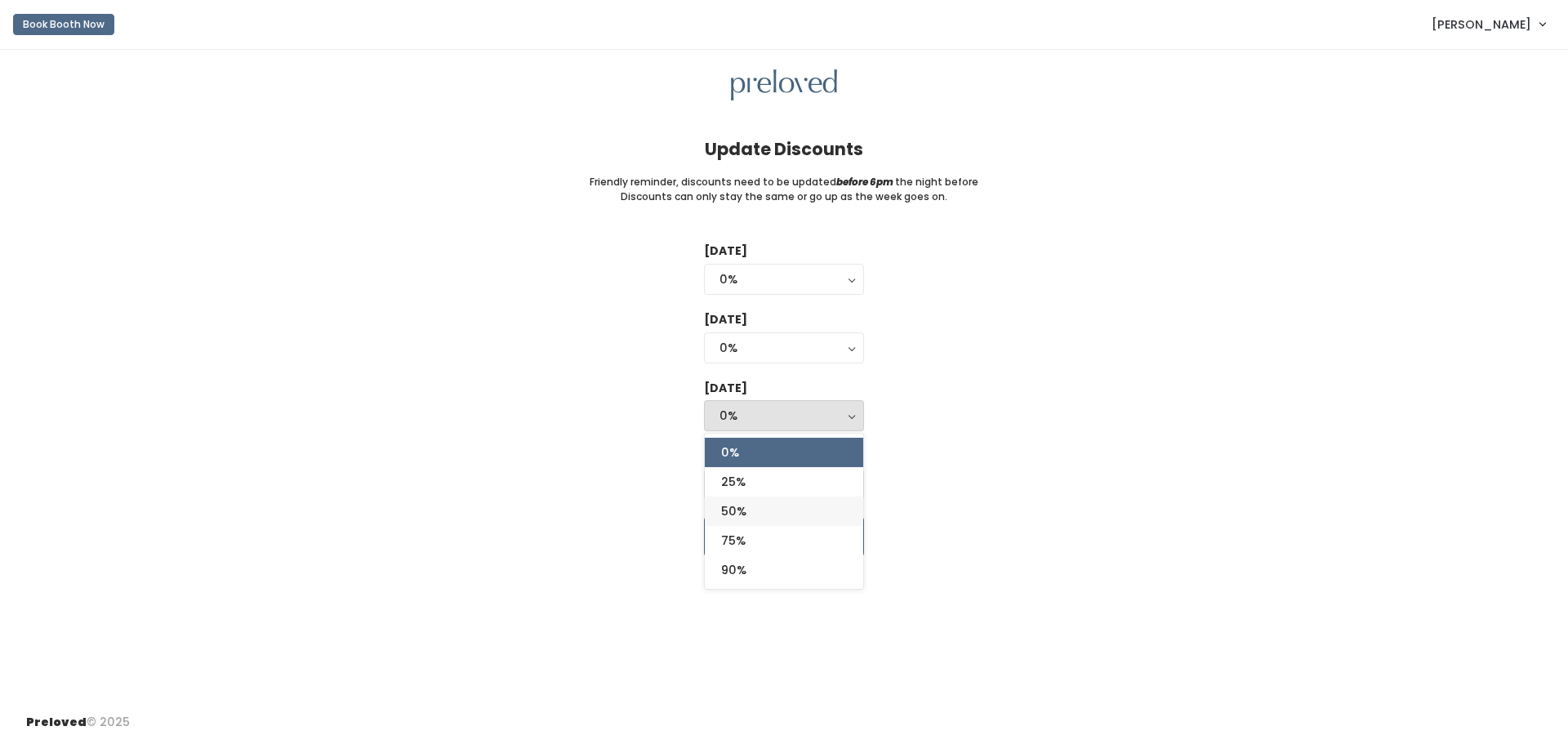
click at [743, 517] on span "50%" at bounding box center [734, 511] width 26 height 18
select select "50%"
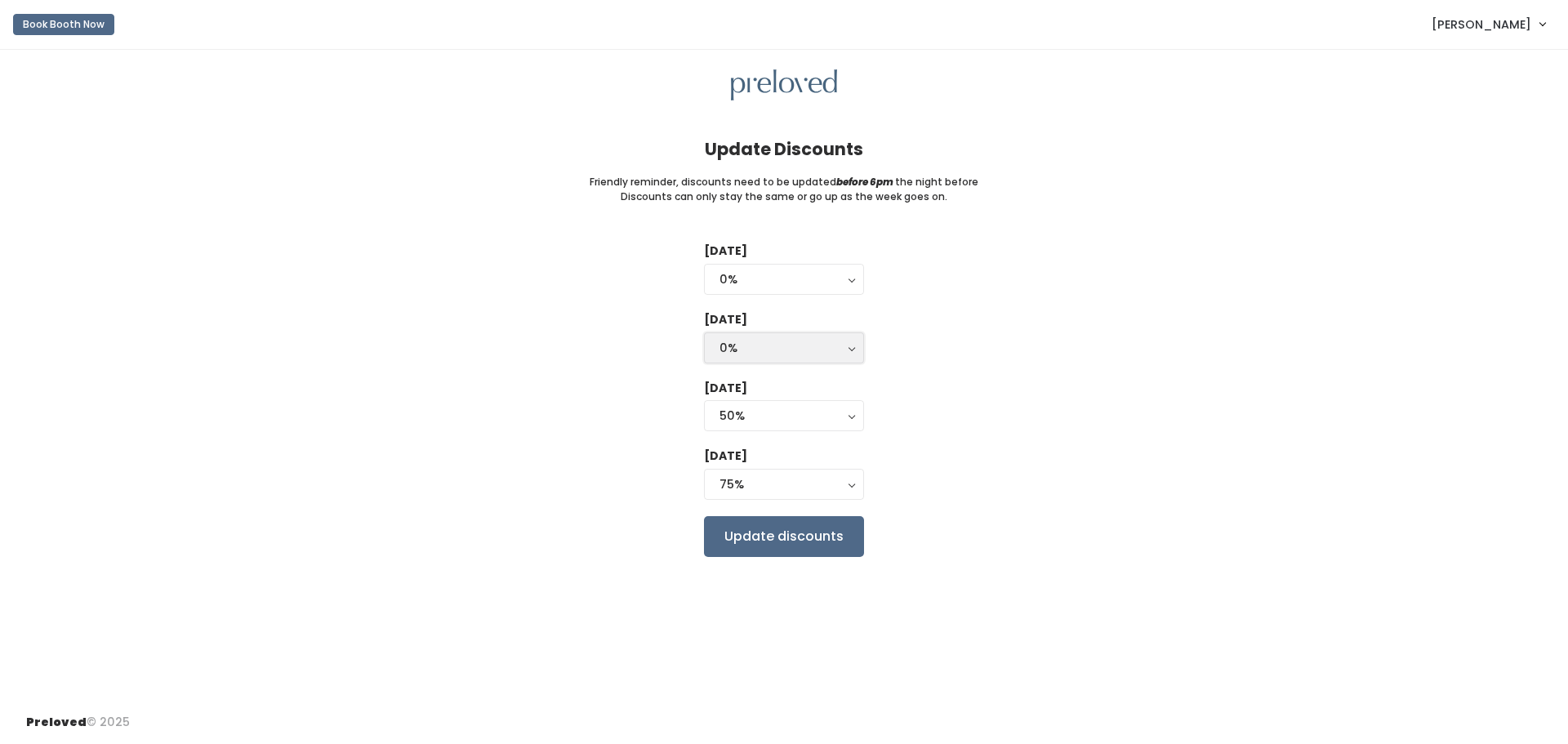
click at [755, 349] on div "0%" at bounding box center [784, 348] width 129 height 18
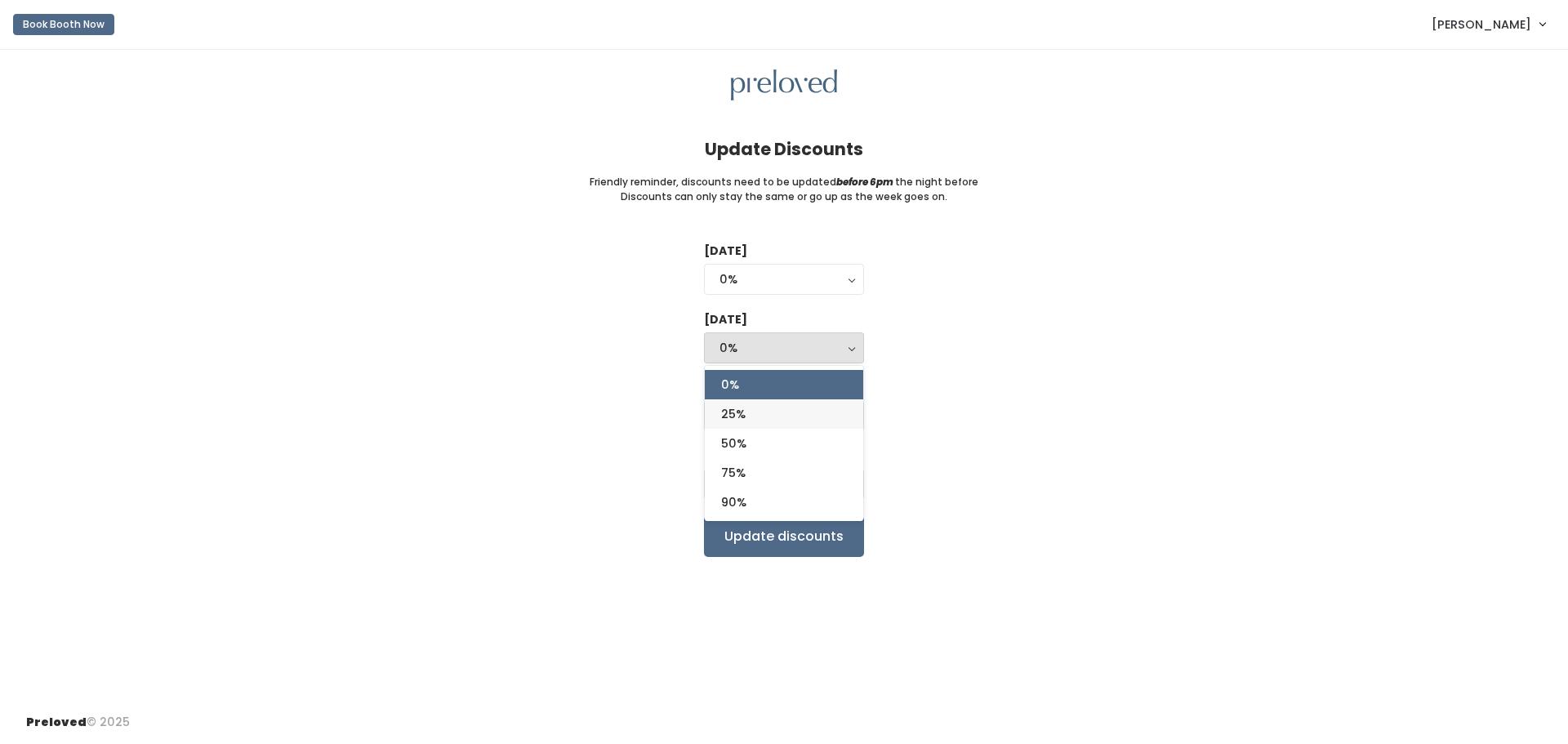
click at [745, 411] on span "25%" at bounding box center [734, 414] width 25 height 18
select select "25%"
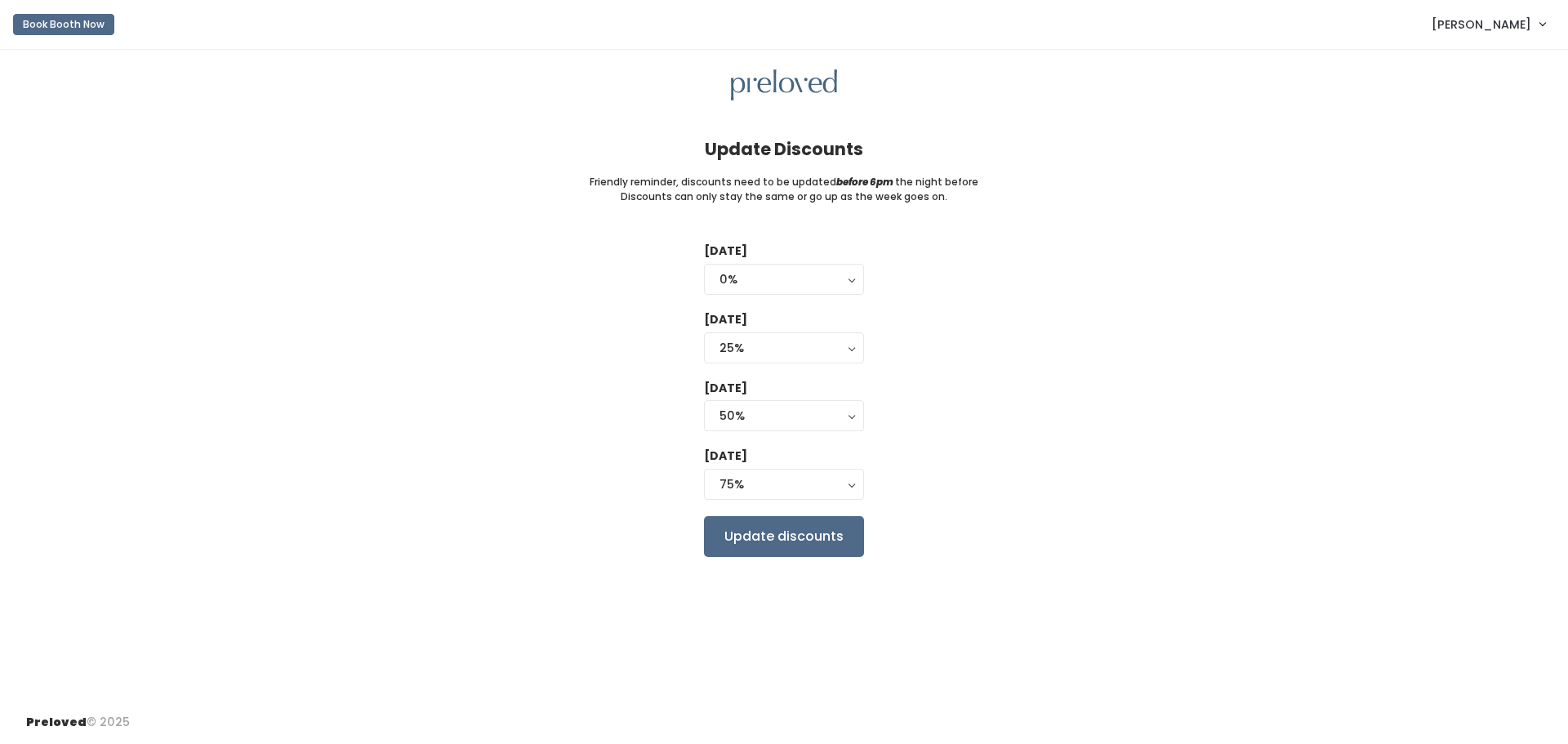
click at [1024, 408] on div "[DATE] 0% 25% 50% 75% 90% 0% [DATE] 0% 25% 50% 75% 90% 25% 0% 25% 50% 75% 90% […" at bounding box center [784, 399] width 1515 height 313
click at [795, 529] on input "Update discounts" at bounding box center [783, 536] width 160 height 41
